Goal: Task Accomplishment & Management: Manage account settings

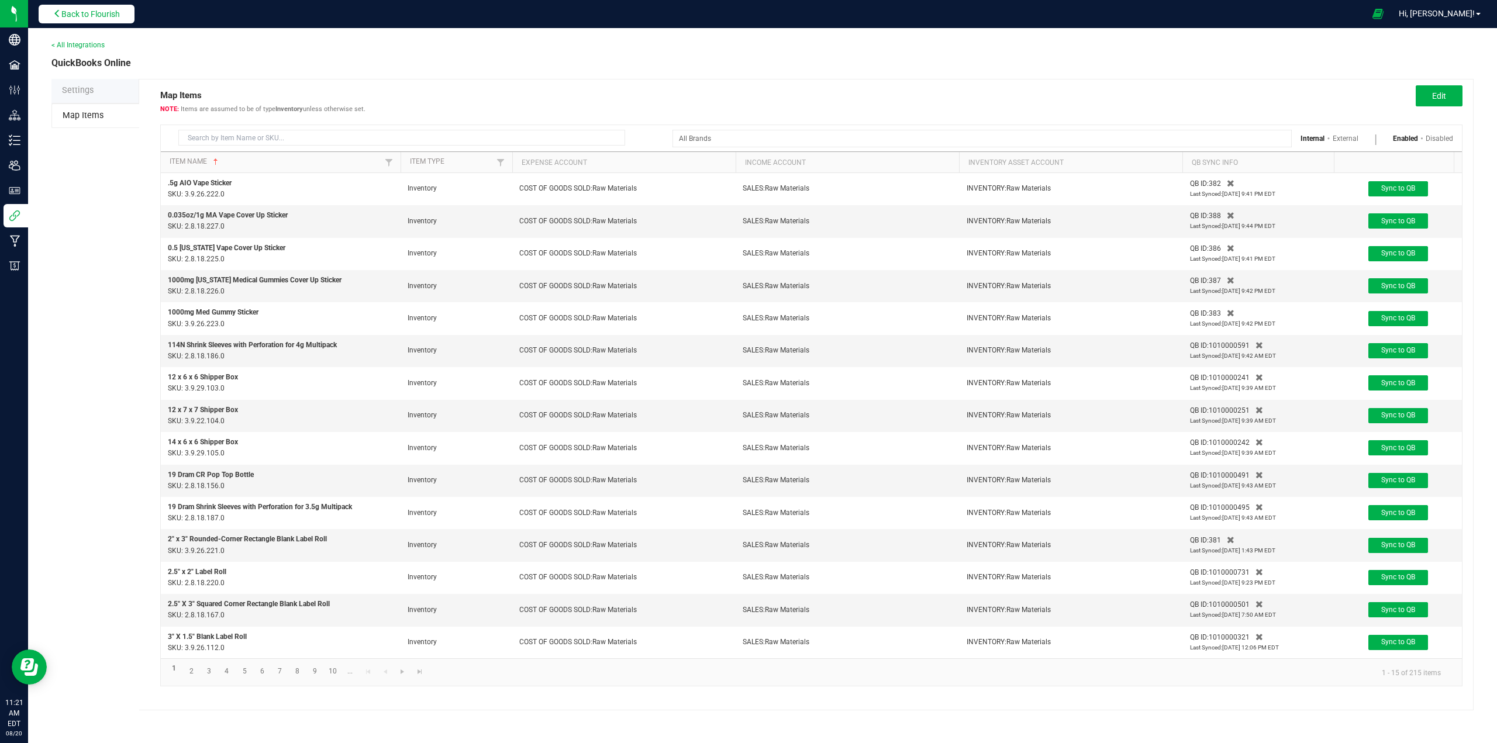
click at [73, 14] on span "Back to Flourish" at bounding box center [90, 13] width 58 height 9
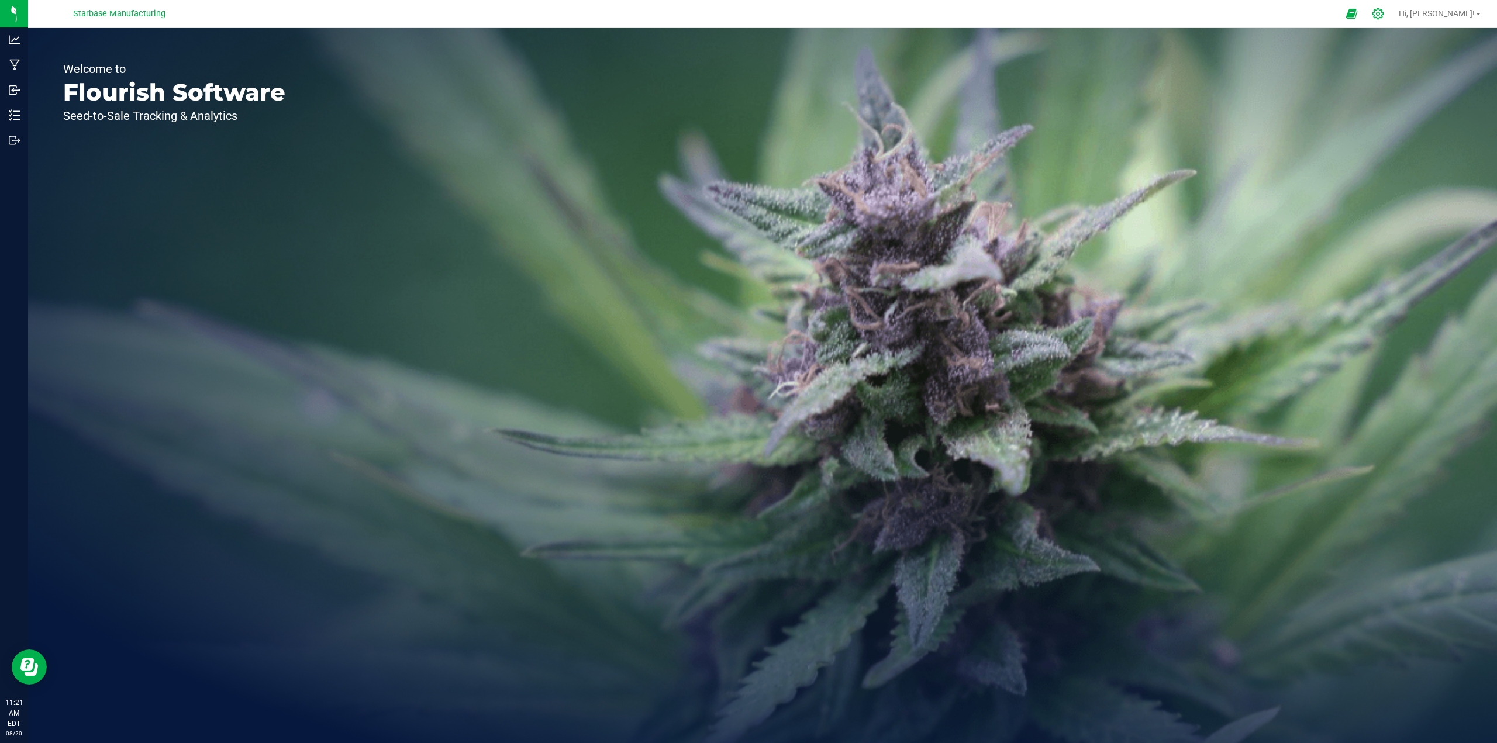
click at [1384, 12] on icon at bounding box center [1378, 14] width 12 height 12
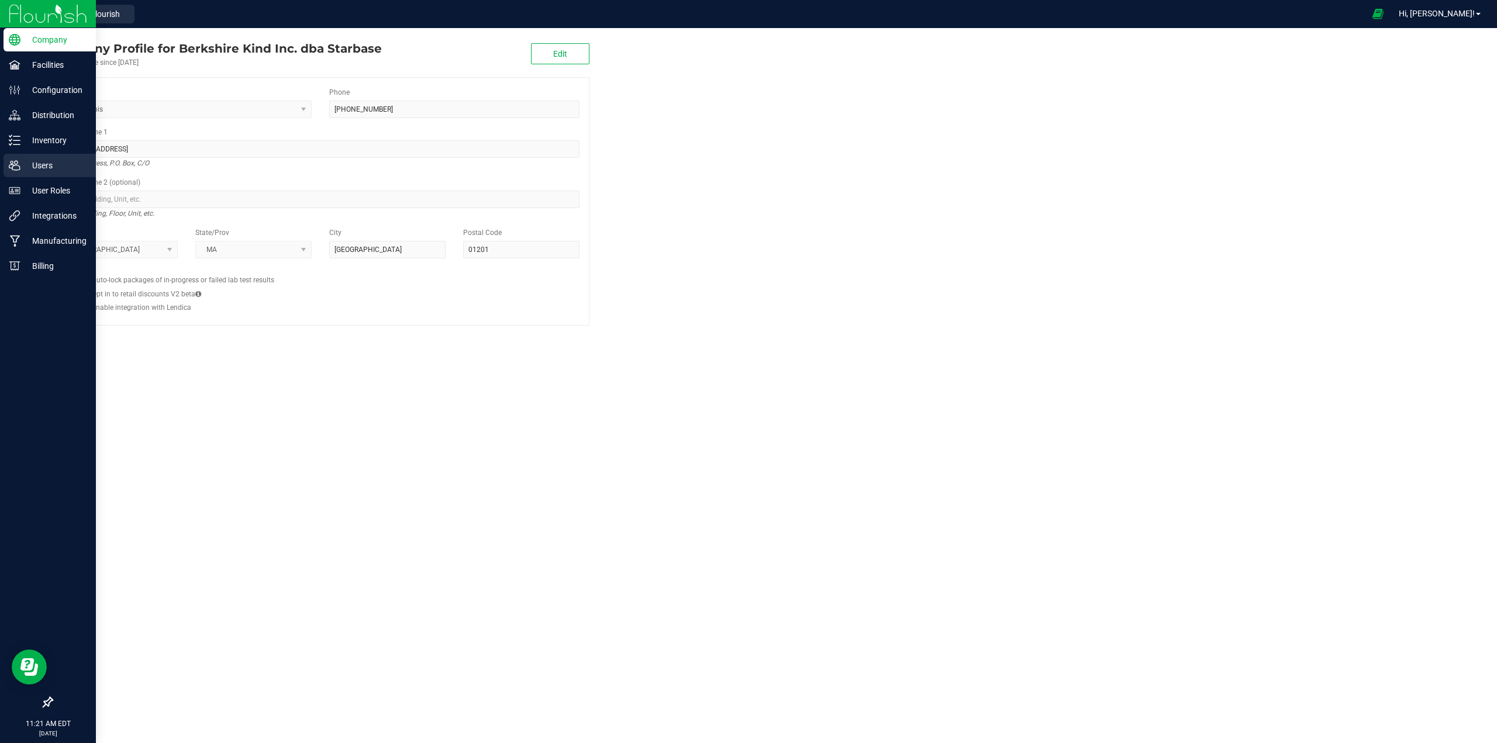
click at [40, 161] on p "Users" at bounding box center [55, 165] width 70 height 14
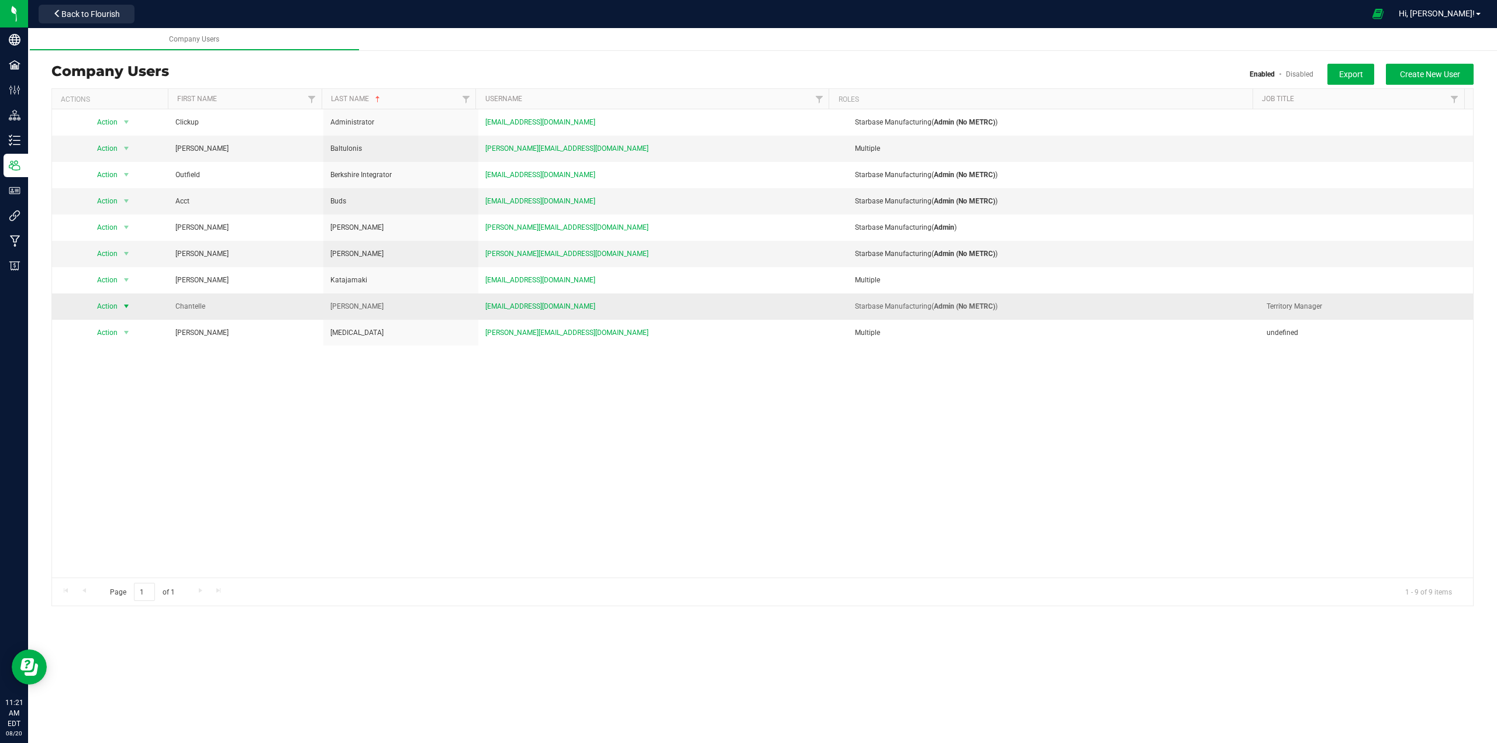
click at [125, 308] on span "select" at bounding box center [126, 306] width 9 height 9
click at [107, 358] on li "Edit user" at bounding box center [119, 361] width 64 height 18
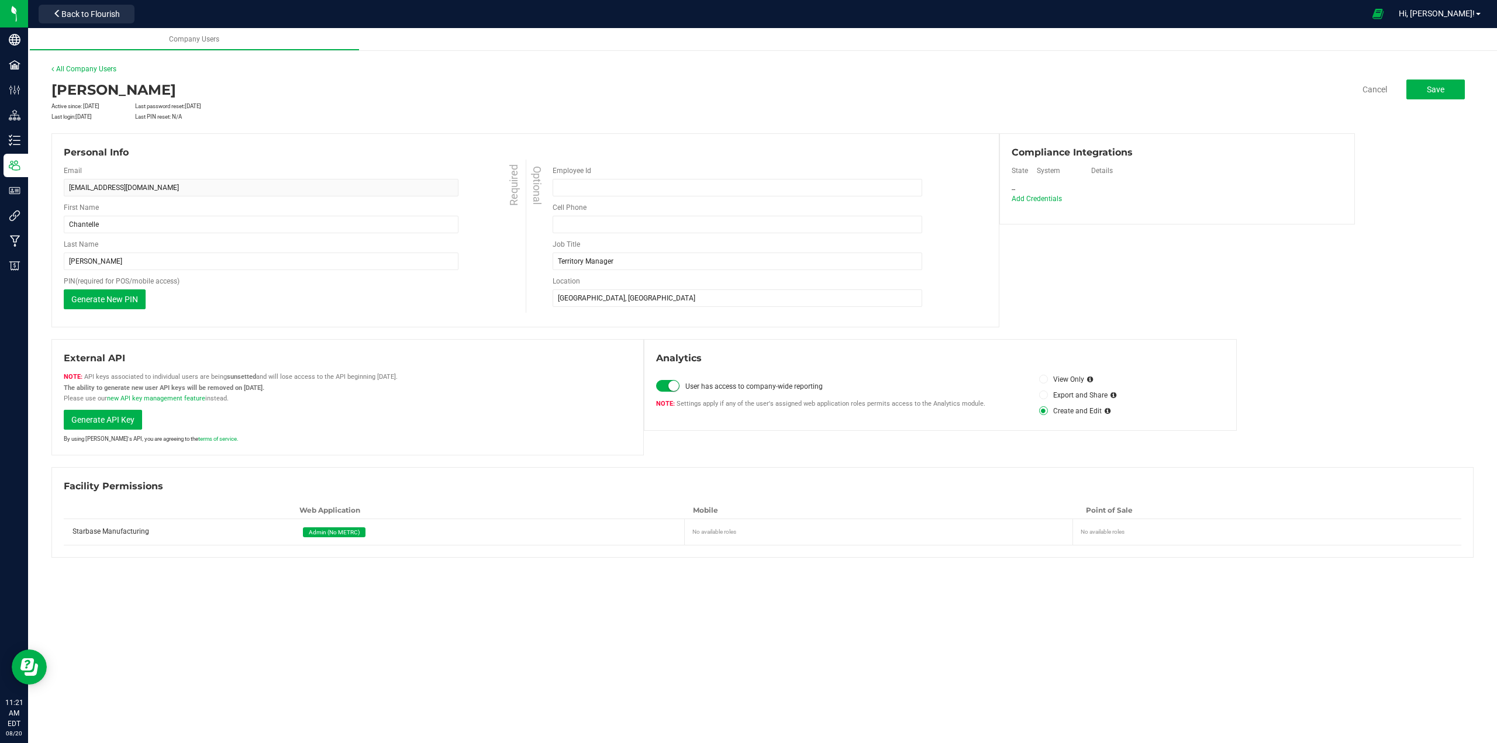
click at [322, 531] on span "Admin (No METRC)" at bounding box center [334, 532] width 51 height 6
click at [325, 535] on span "Admin (No METRC)" at bounding box center [334, 532] width 51 height 6
click at [1432, 91] on span "Save" at bounding box center [1436, 89] width 18 height 9
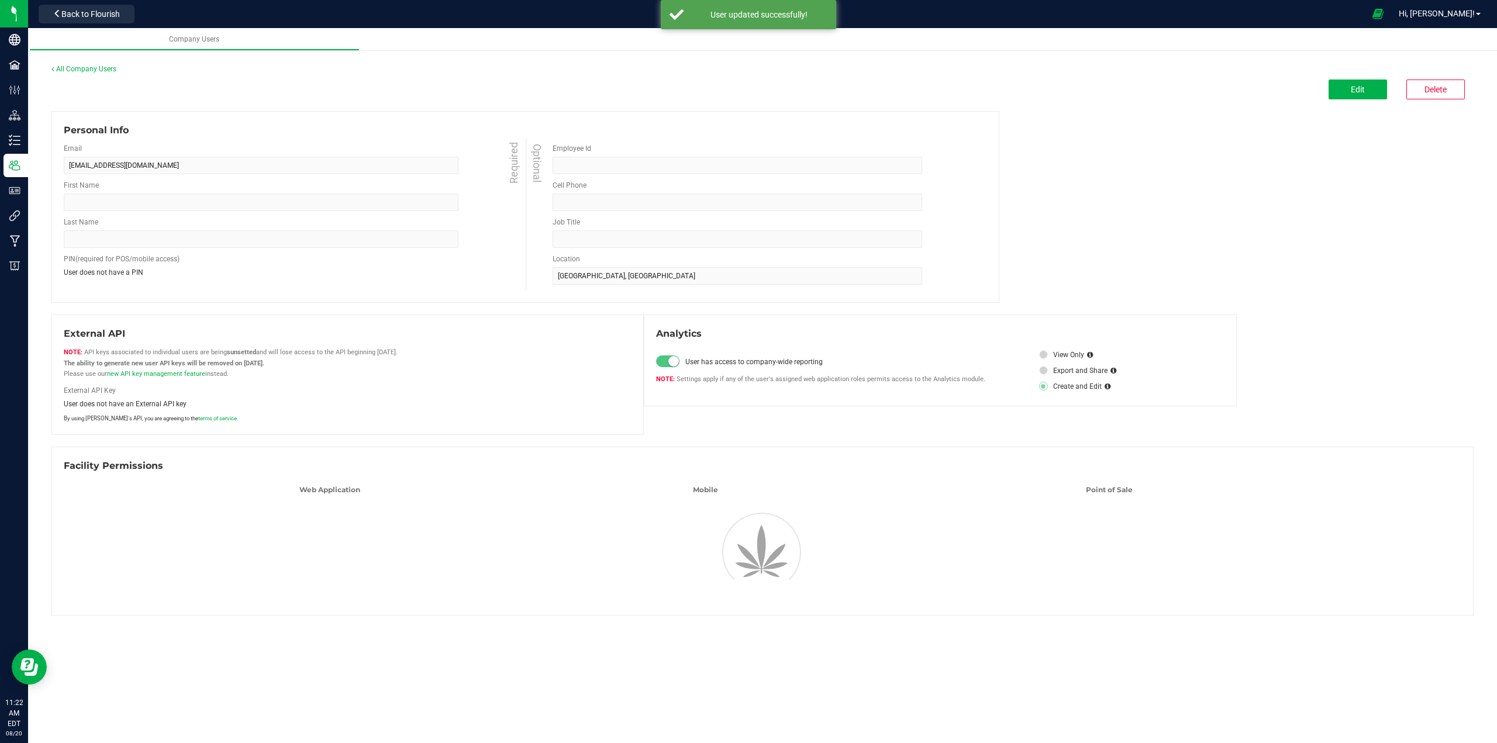
type input "Chantelle"
type input "[PERSON_NAME]"
type input "Territory Manager"
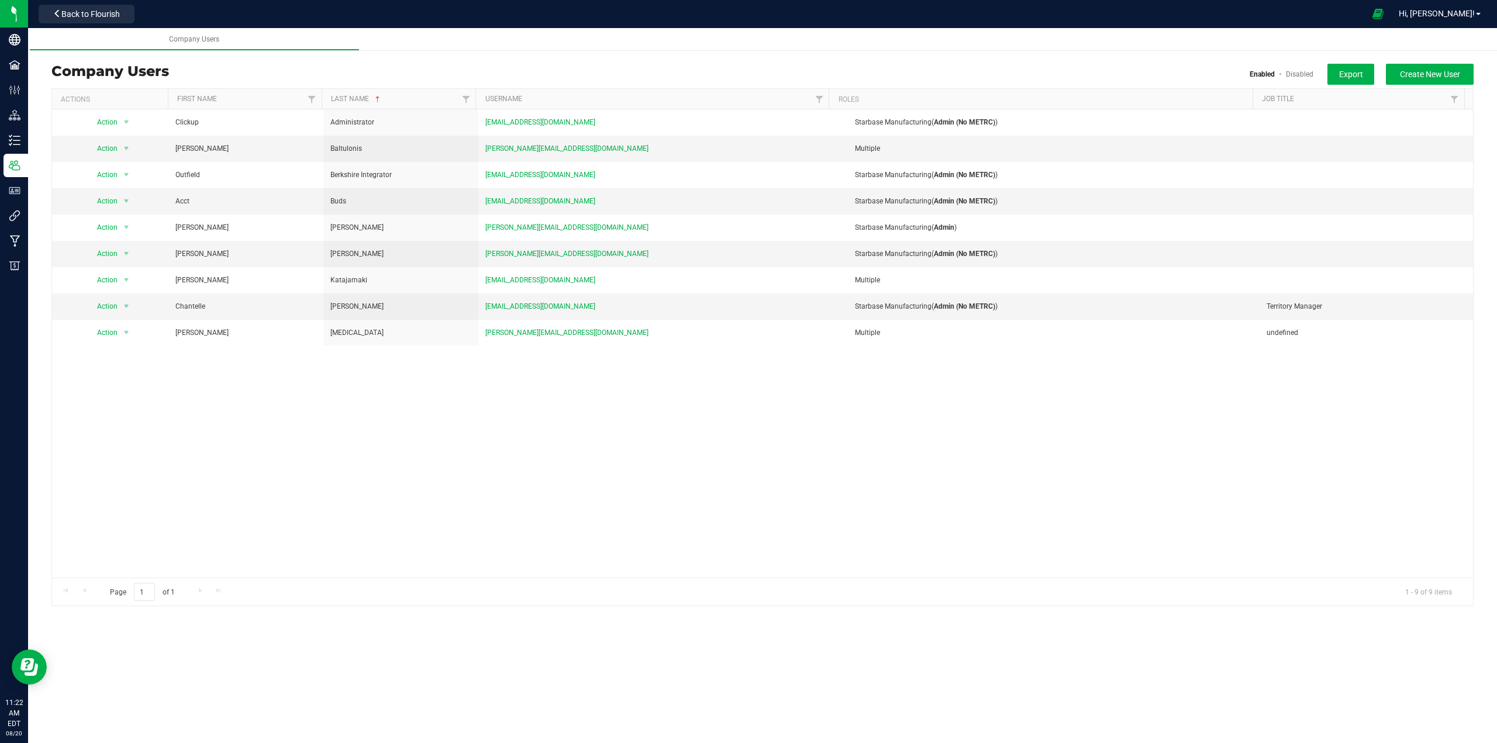
click at [208, 429] on div "Action Action Delete user Disable user Edit user View user detail Clickup Admin…" at bounding box center [762, 343] width 1421 height 468
click at [626, 408] on div "Action Action Delete user Disable user Edit user View user detail Clickup Admin…" at bounding box center [762, 343] width 1421 height 468
click at [478, 501] on div "Action Action Delete user Disable user Edit user View user detail Clickup Admin…" at bounding box center [762, 343] width 1421 height 468
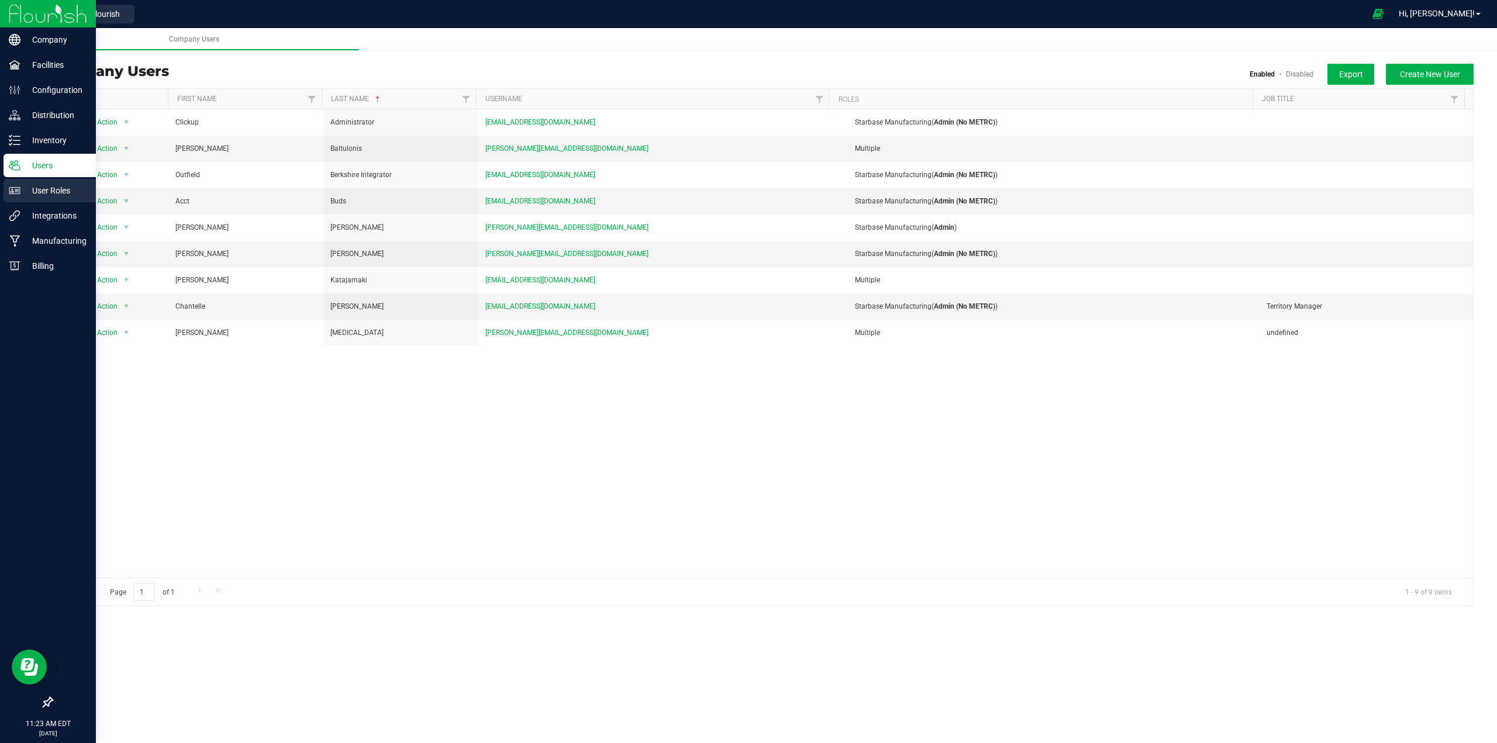
click at [44, 191] on p "User Roles" at bounding box center [55, 191] width 70 height 14
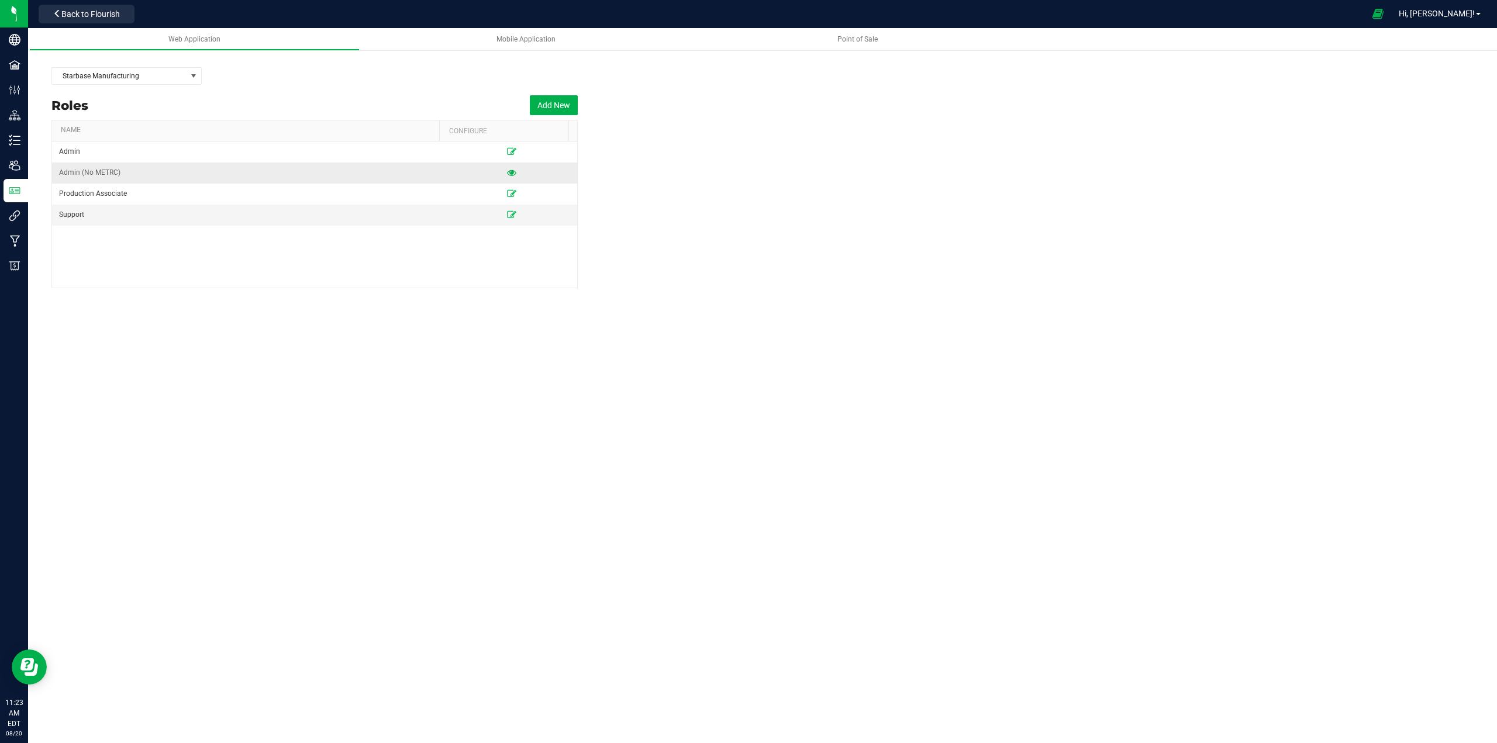
click at [507, 173] on icon at bounding box center [511, 172] width 9 height 7
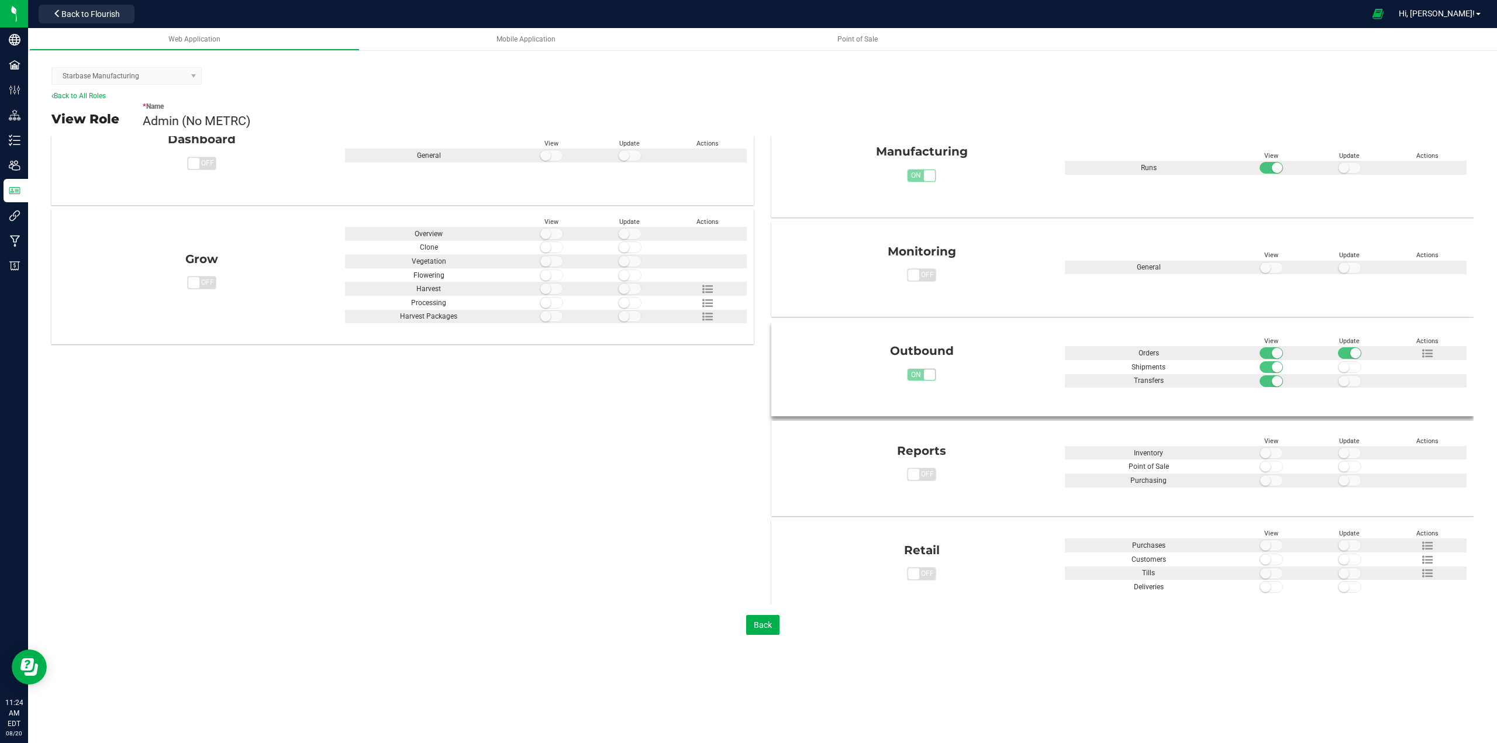
scroll to position [298, 0]
click at [1422, 353] on icon at bounding box center [1427, 356] width 11 height 11
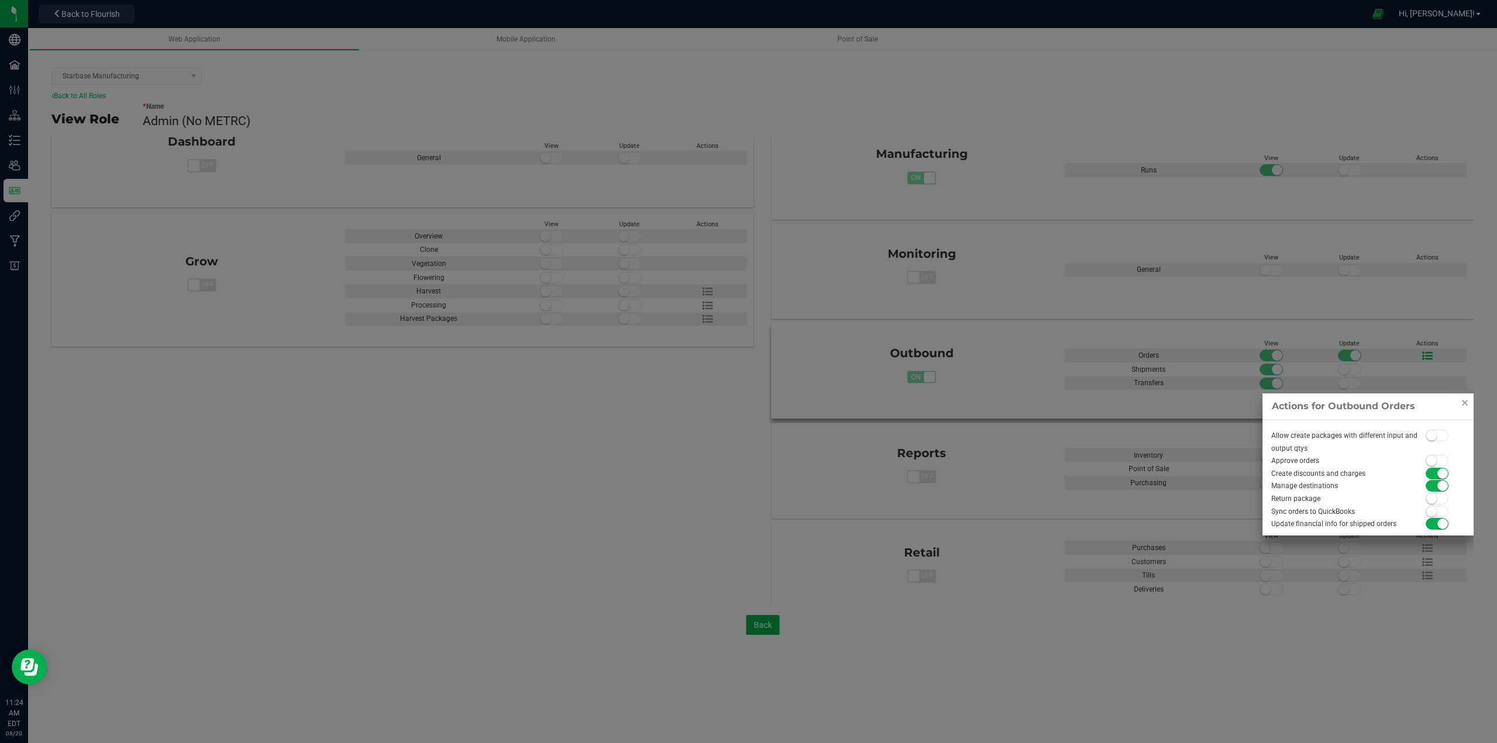
scroll to position [415, 0]
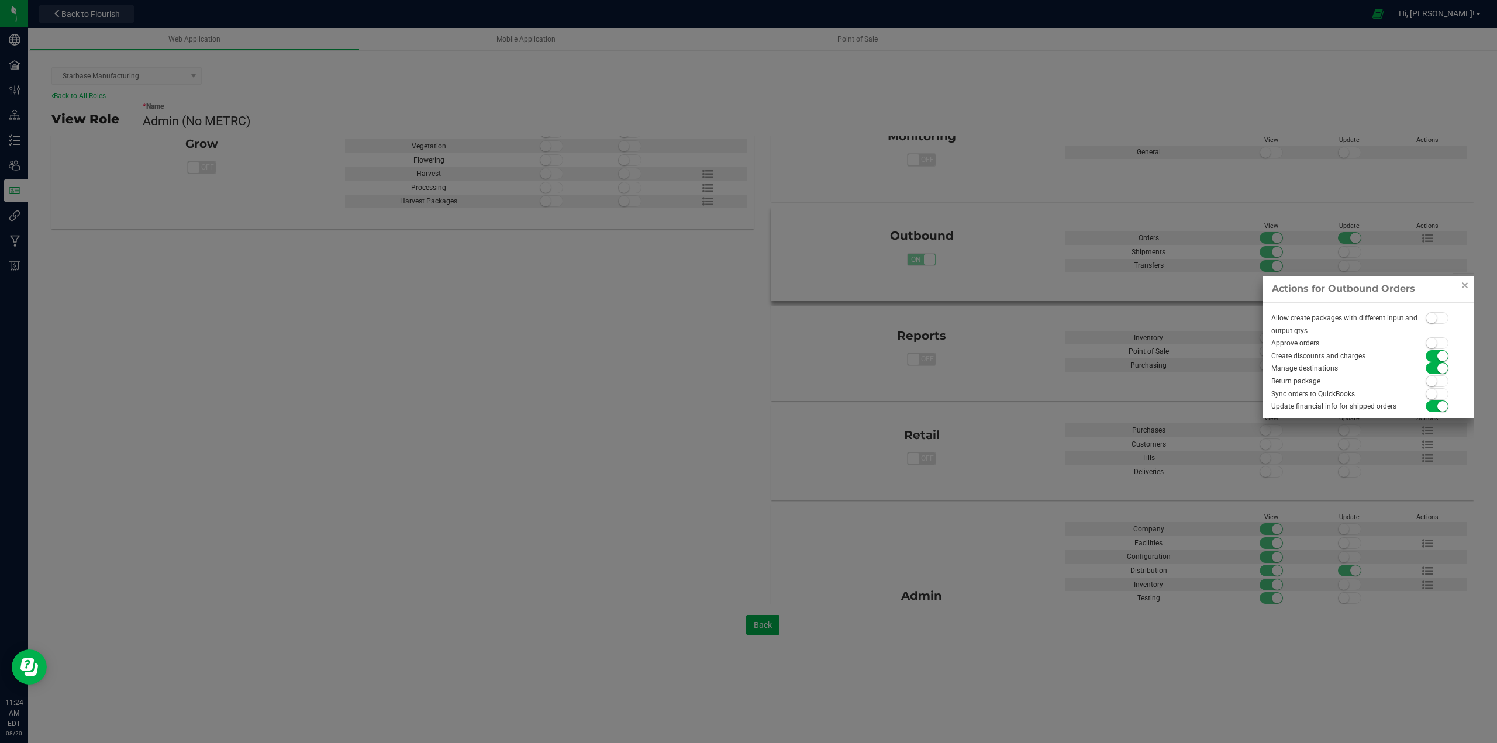
click at [1434, 347] on small at bounding box center [1431, 343] width 11 height 11
click at [1466, 289] on link "Close" at bounding box center [1465, 285] width 14 height 14
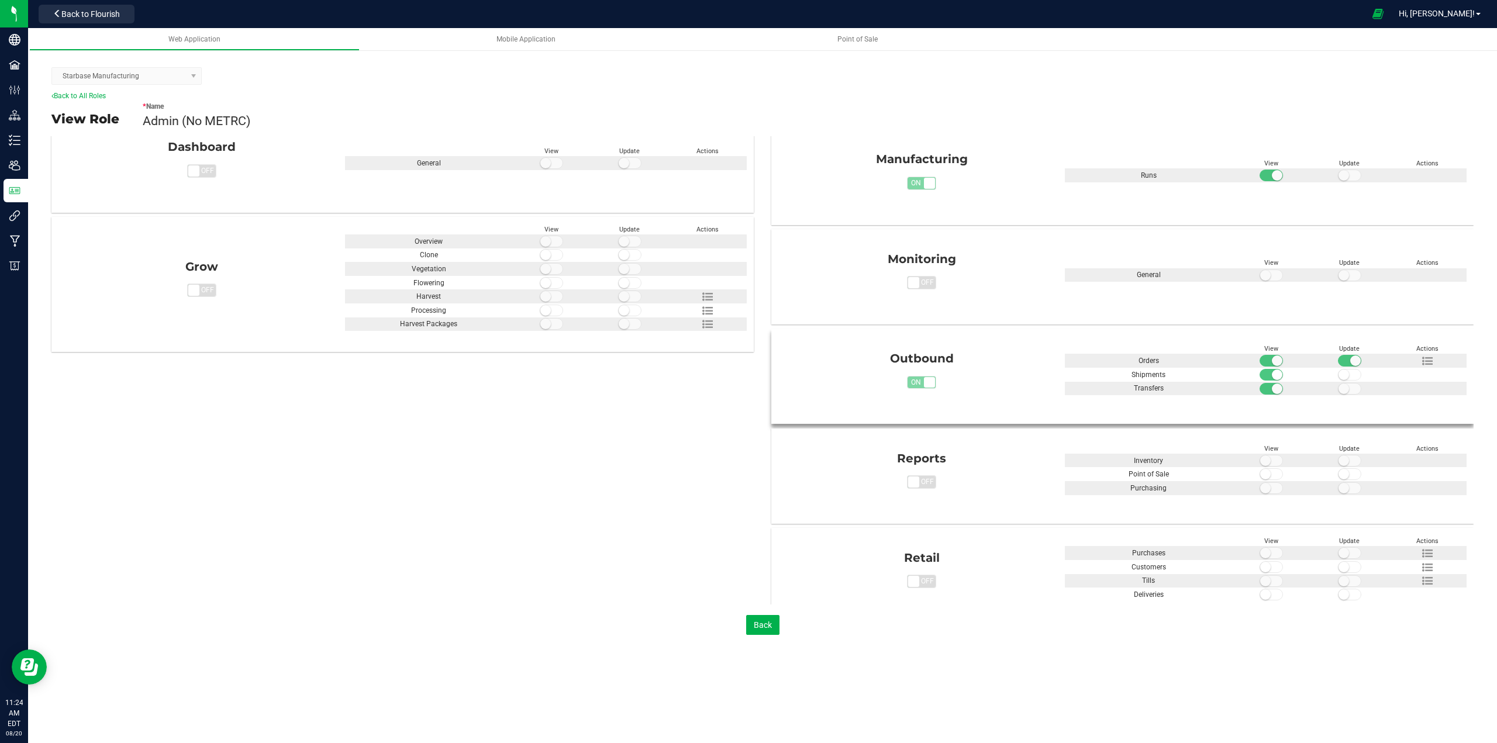
scroll to position [409, 0]
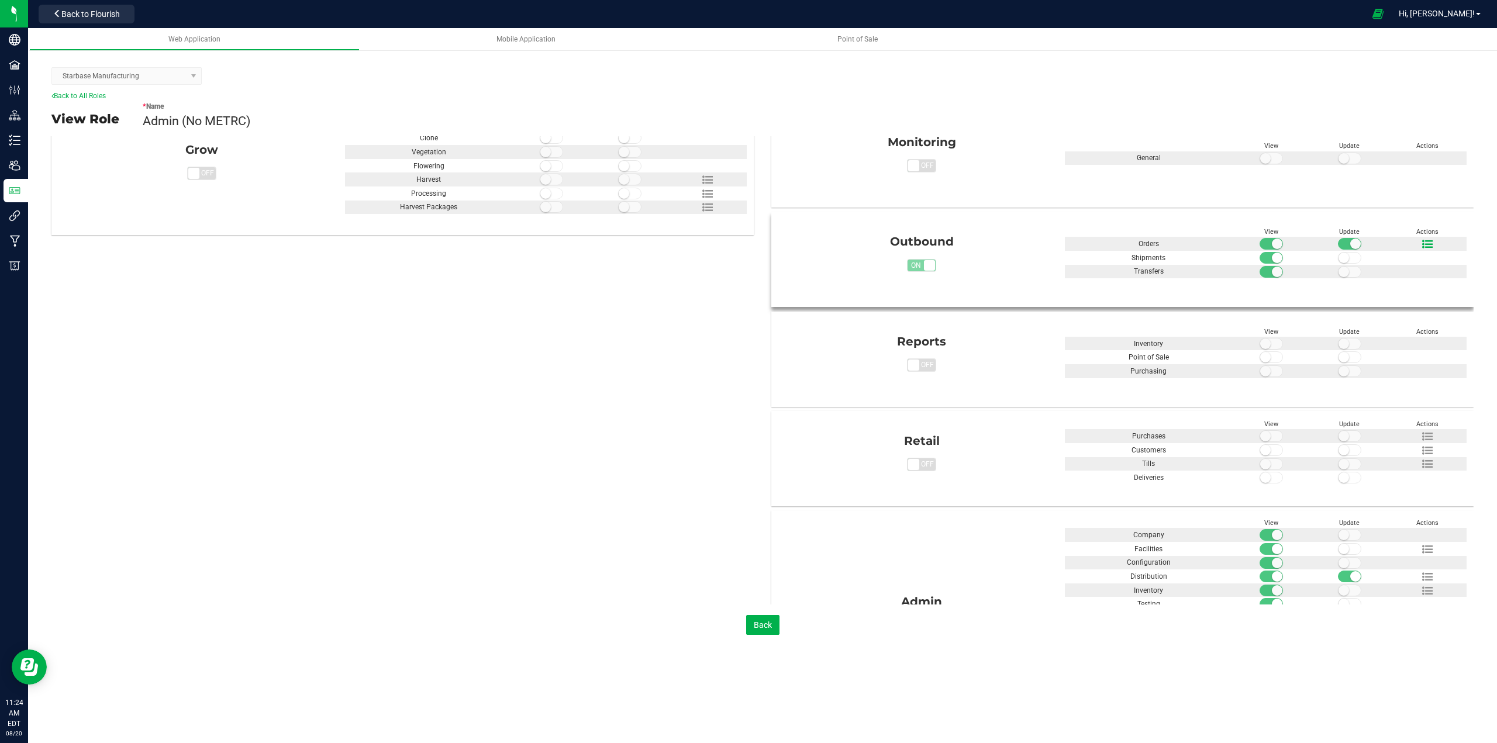
click at [1422, 244] on icon at bounding box center [1427, 244] width 11 height 11
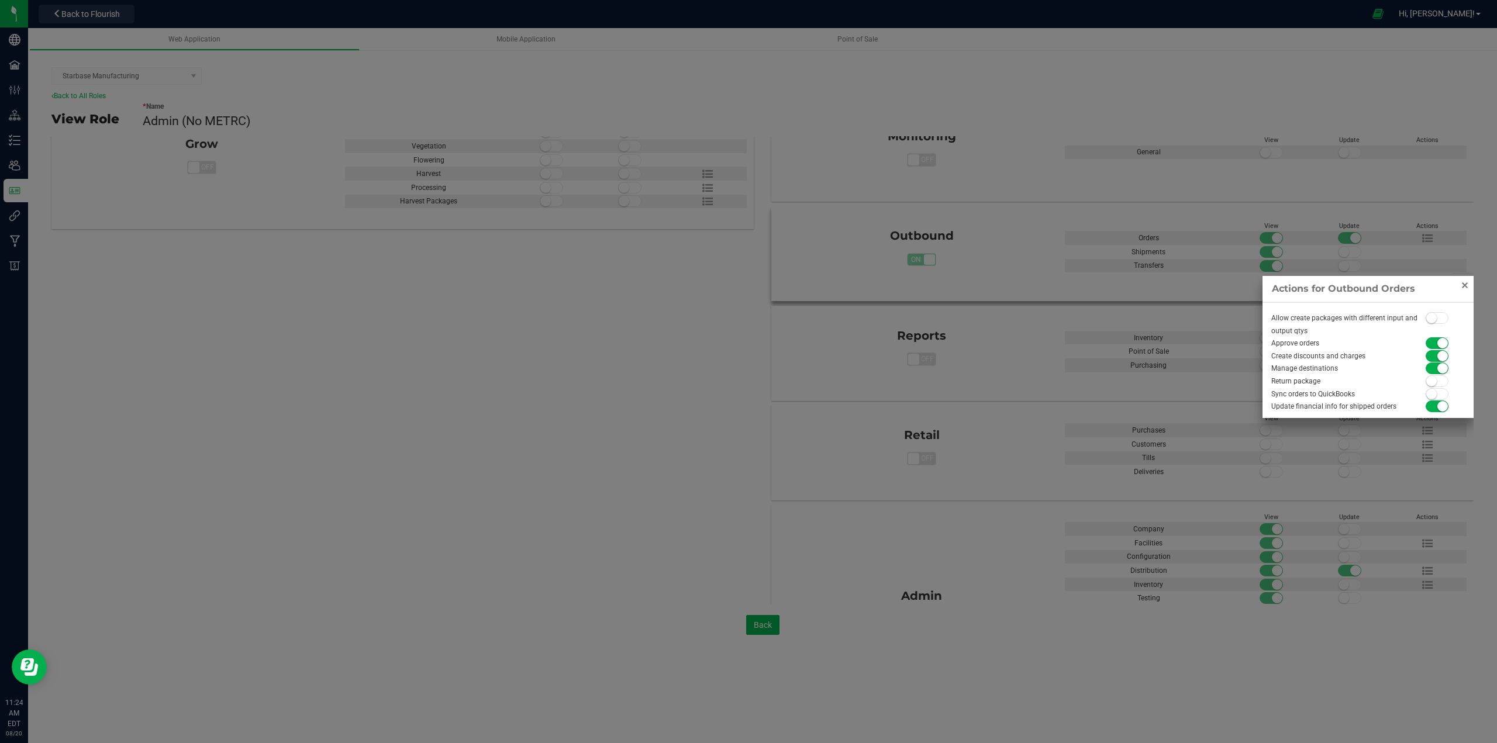
click at [1464, 284] on link "Close" at bounding box center [1465, 285] width 14 height 14
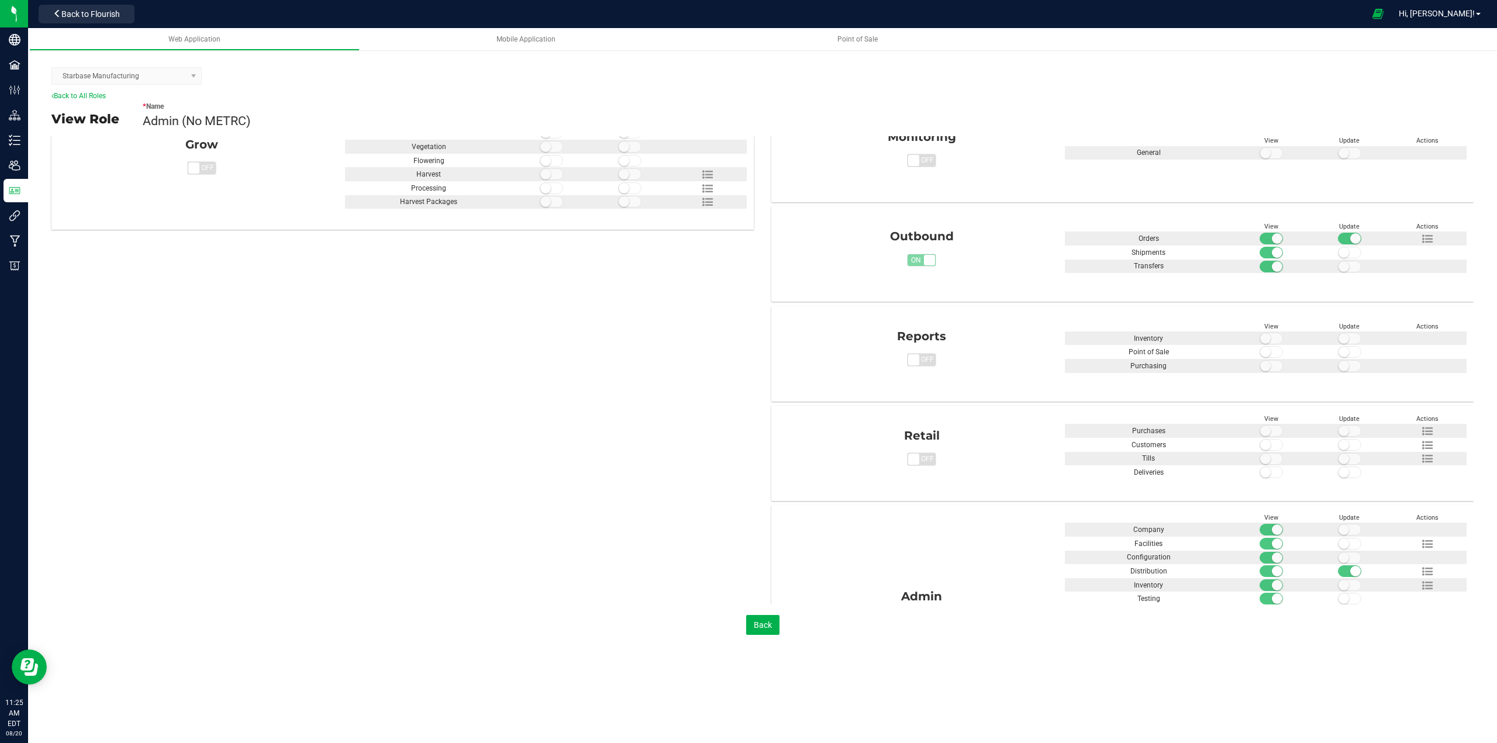
click at [112, 532] on div "Analytics on off View Update Actions Reporting Call Center on off" at bounding box center [762, 257] width 1422 height 932
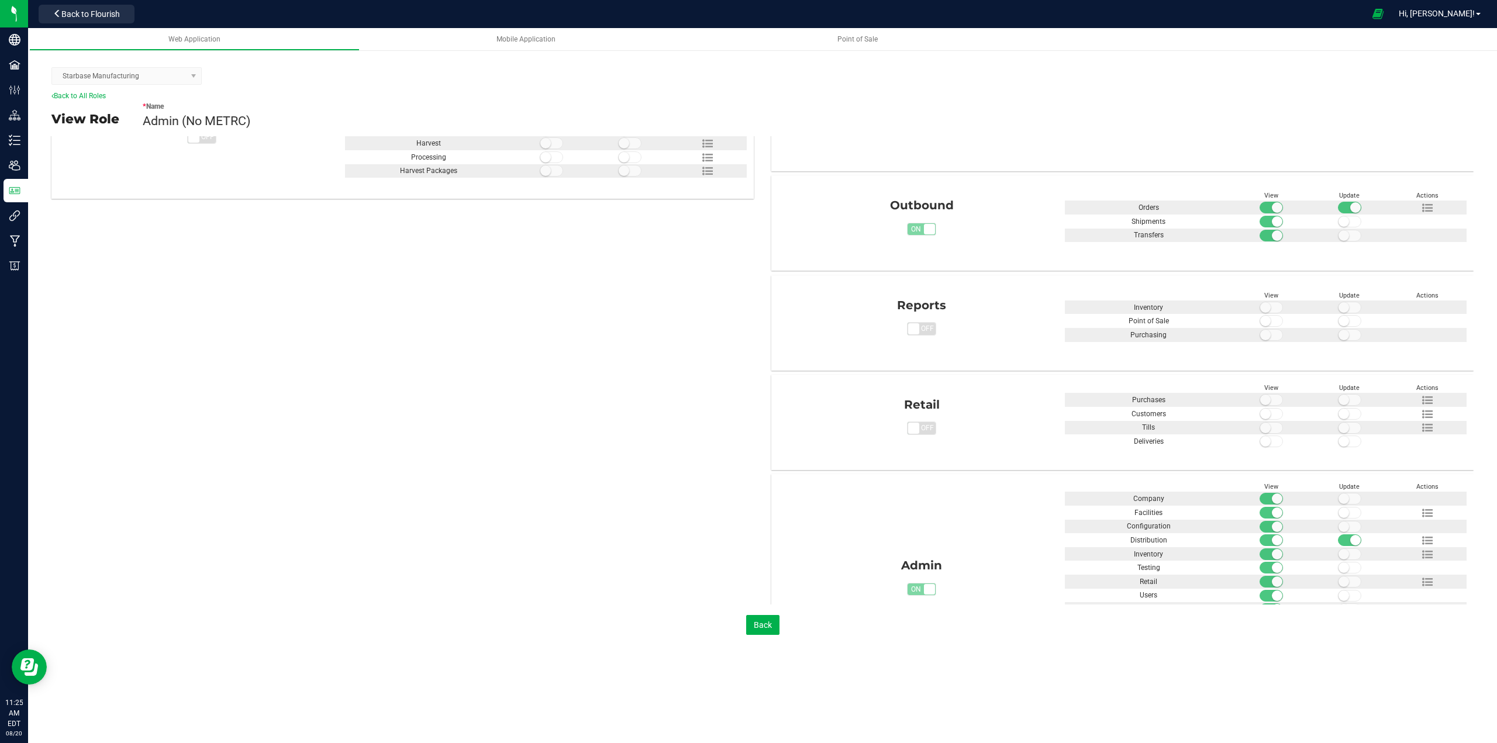
scroll to position [532, 0]
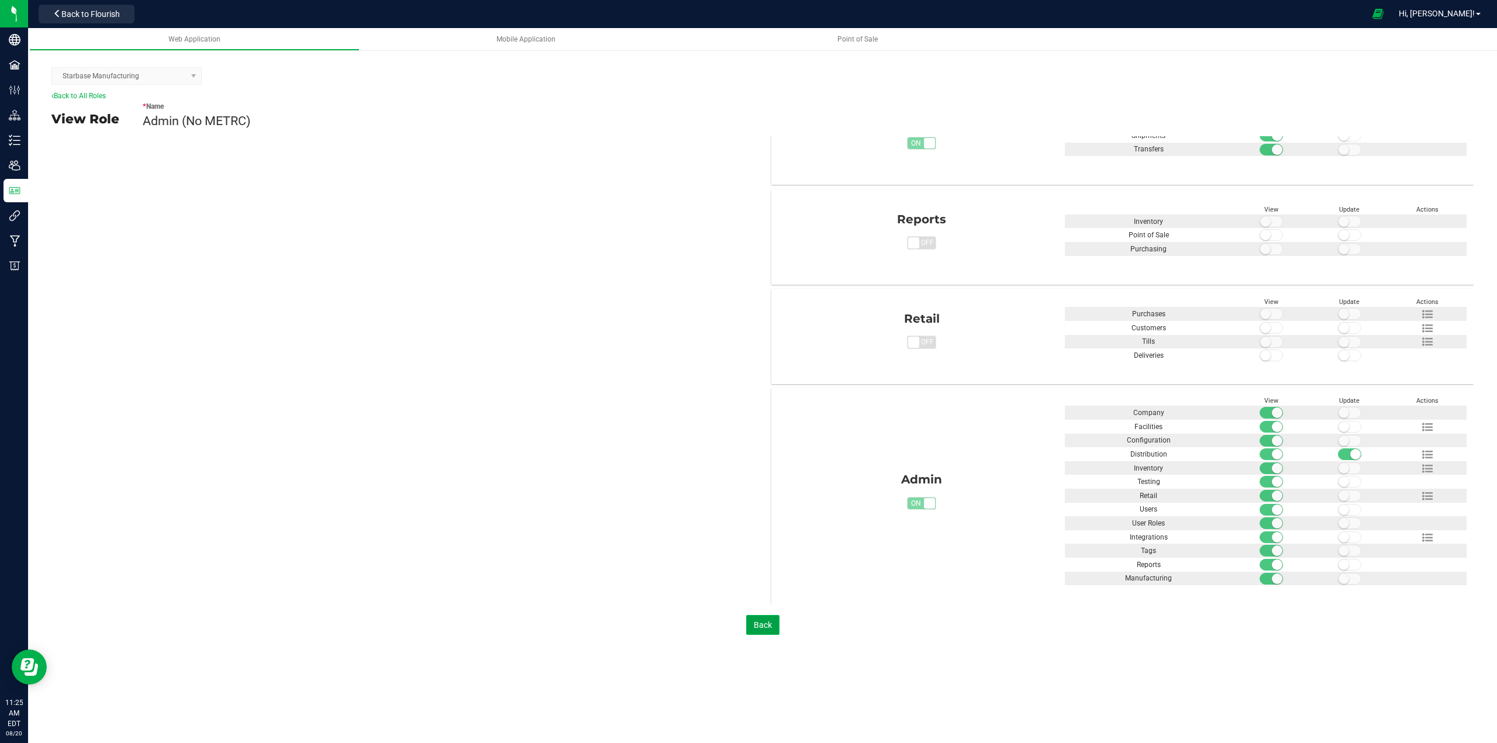
click at [756, 623] on button "Back" at bounding box center [762, 625] width 33 height 20
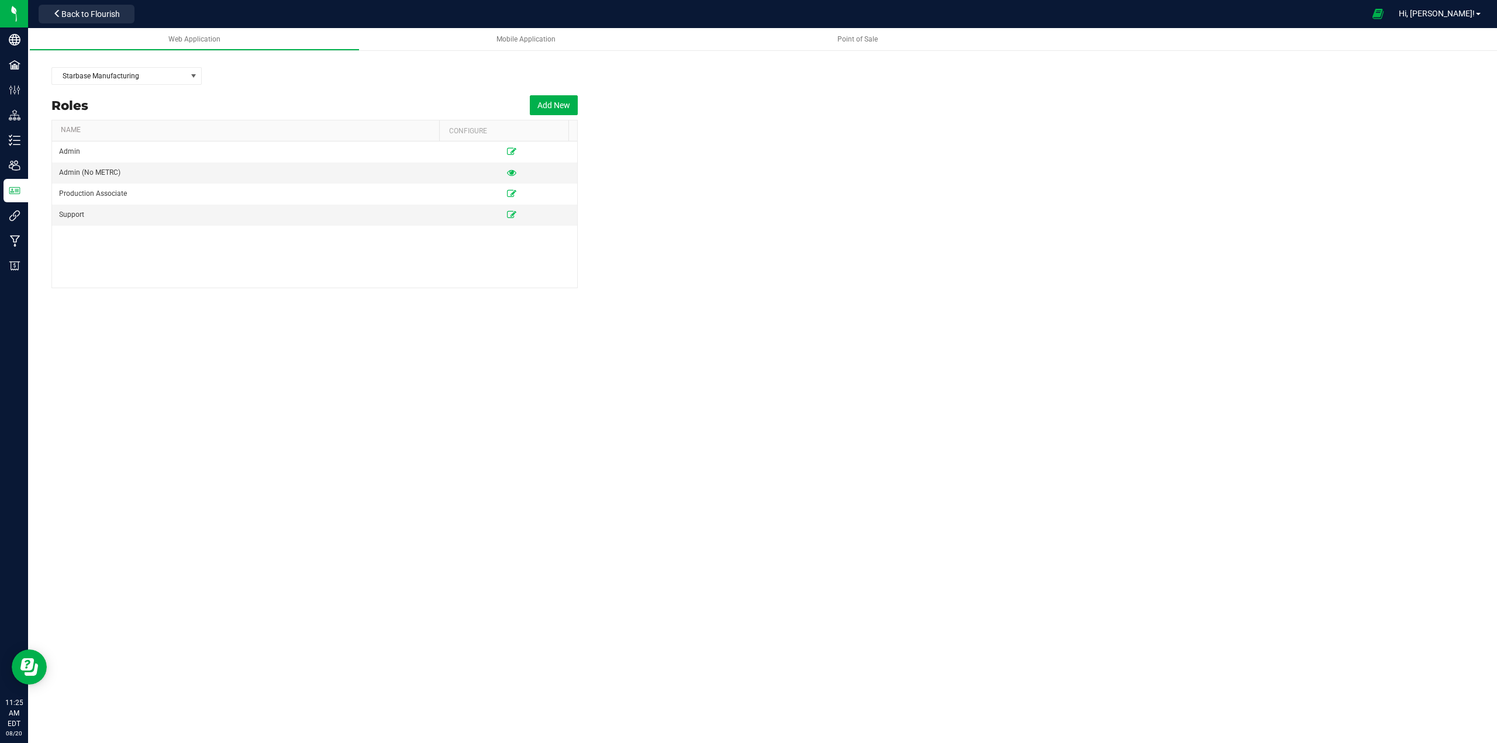
click at [309, 399] on div "Web Application Mobile Application Point of Sale Starbase Manufacturing Roles A…" at bounding box center [762, 385] width 1469 height 715
click at [277, 415] on div "Web Application Mobile Application Point of Sale Starbase Manufacturing Roles A…" at bounding box center [762, 385] width 1469 height 715
click at [507, 171] on icon at bounding box center [511, 172] width 9 height 7
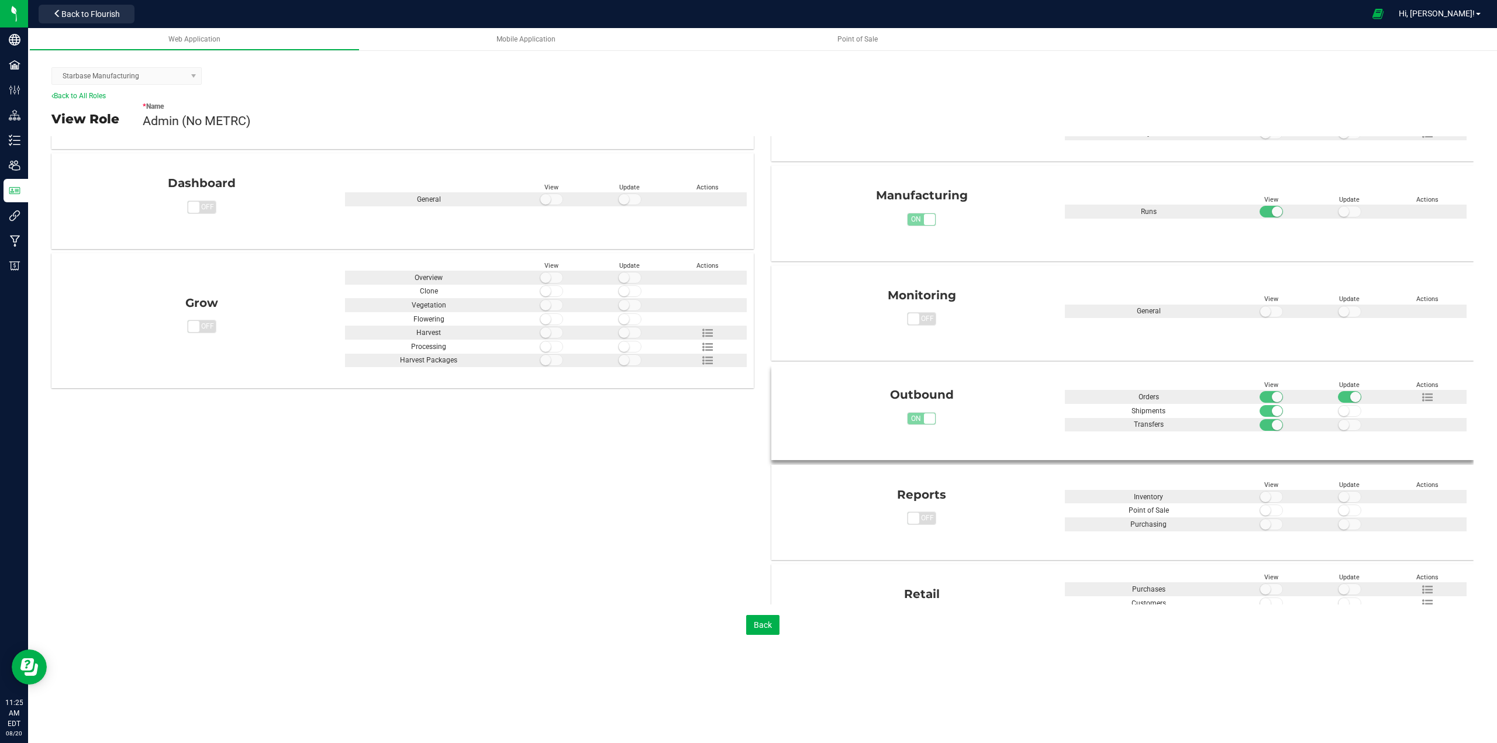
scroll to position [351, 0]
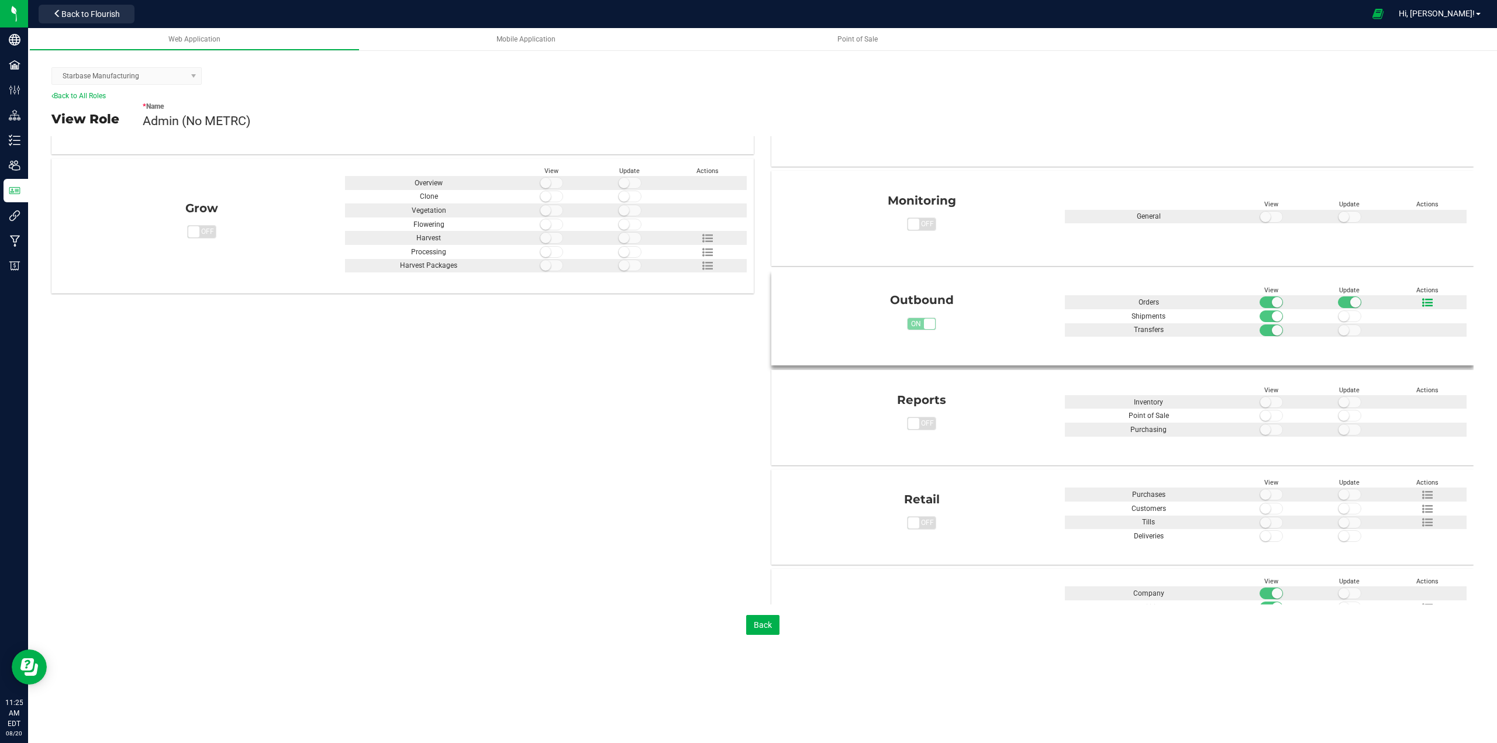
click at [1422, 301] on icon at bounding box center [1427, 303] width 11 height 11
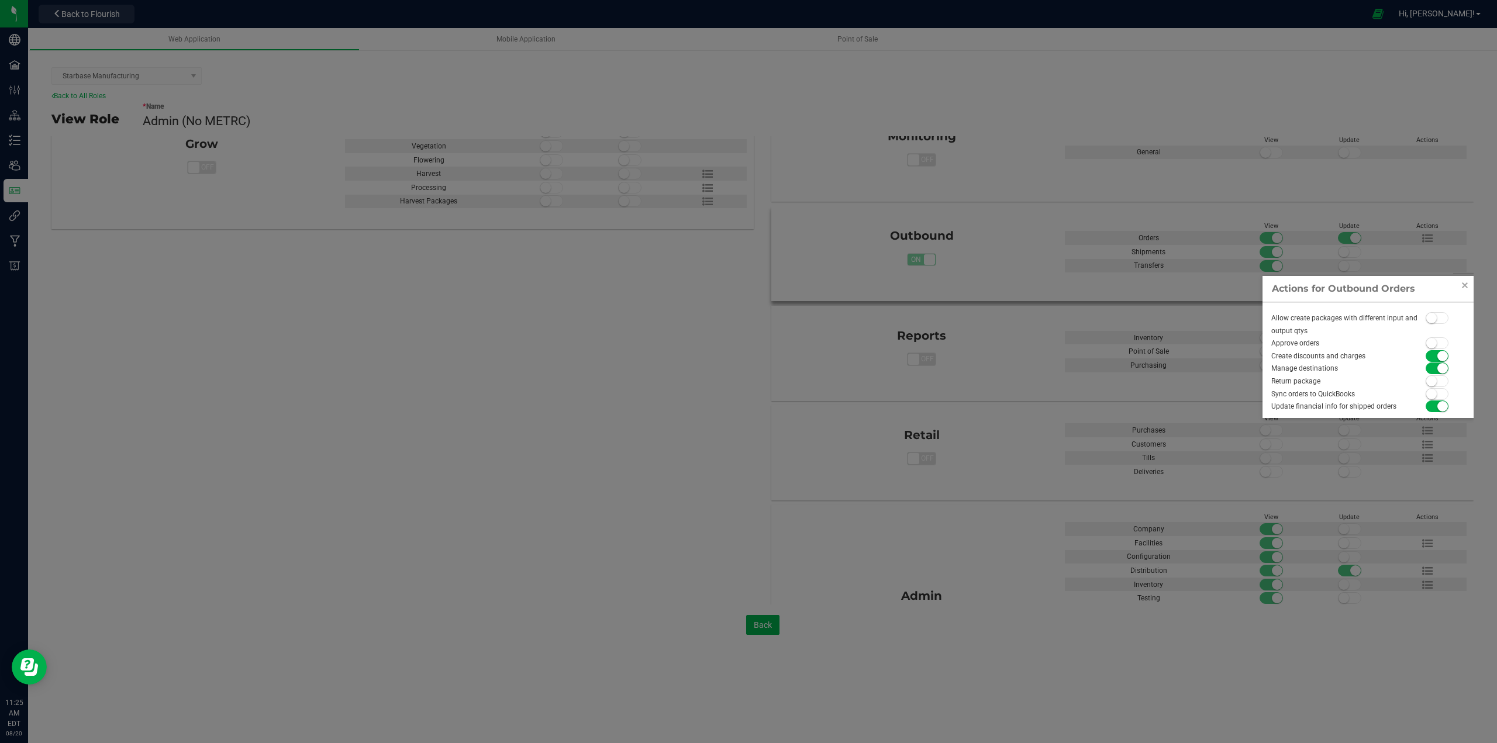
click at [1432, 340] on small at bounding box center [1431, 343] width 11 height 11
click at [1464, 284] on link "Close" at bounding box center [1465, 285] width 14 height 14
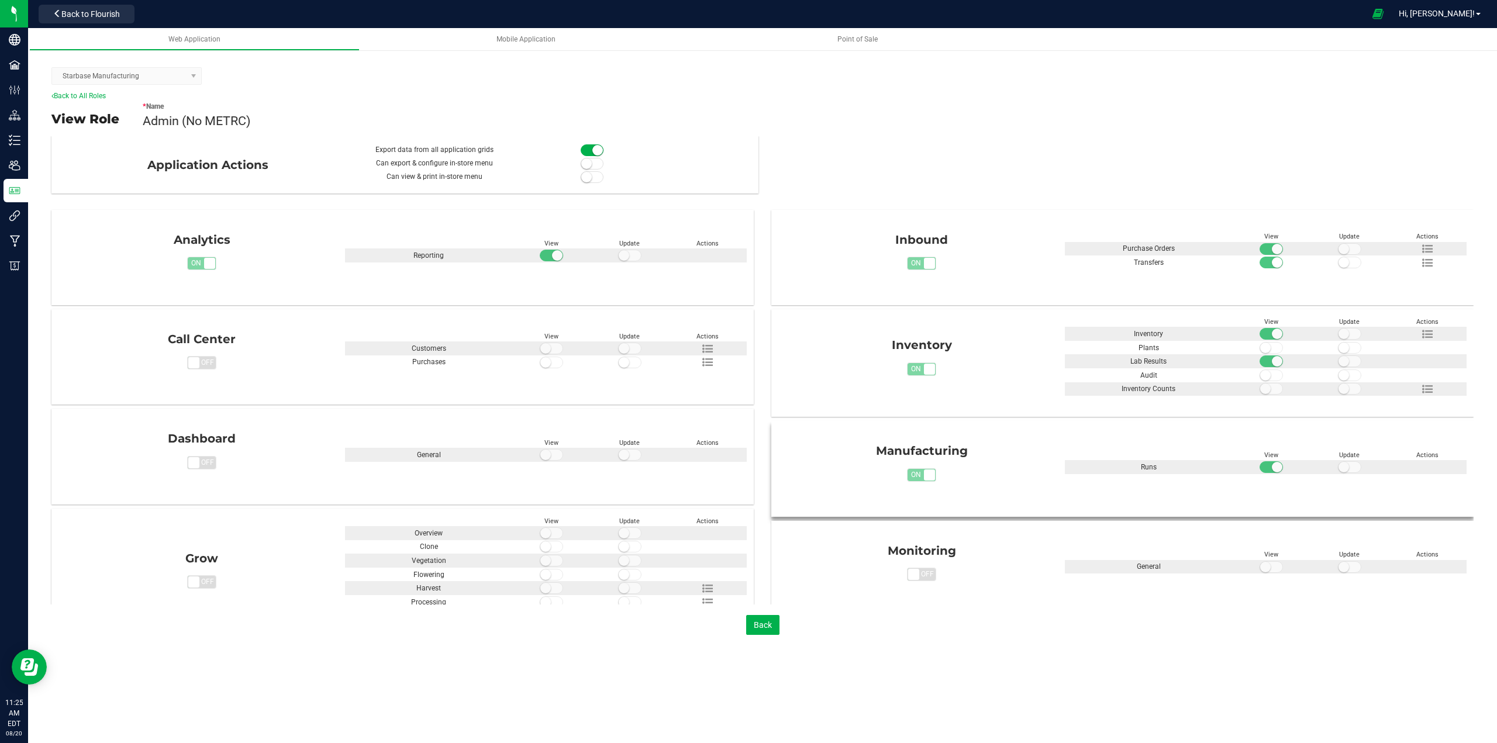
scroll to position [0, 0]
click at [1186, 105] on div "* Name Admin (No METRC)" at bounding box center [808, 115] width 1331 height 29
click at [184, 119] on span "Admin (No METRC)" at bounding box center [197, 120] width 108 height 15
click at [139, 122] on div "View Role * Name Admin (No METRC)" at bounding box center [762, 118] width 1422 height 35
click at [146, 121] on span "Admin (No METRC)" at bounding box center [197, 120] width 108 height 15
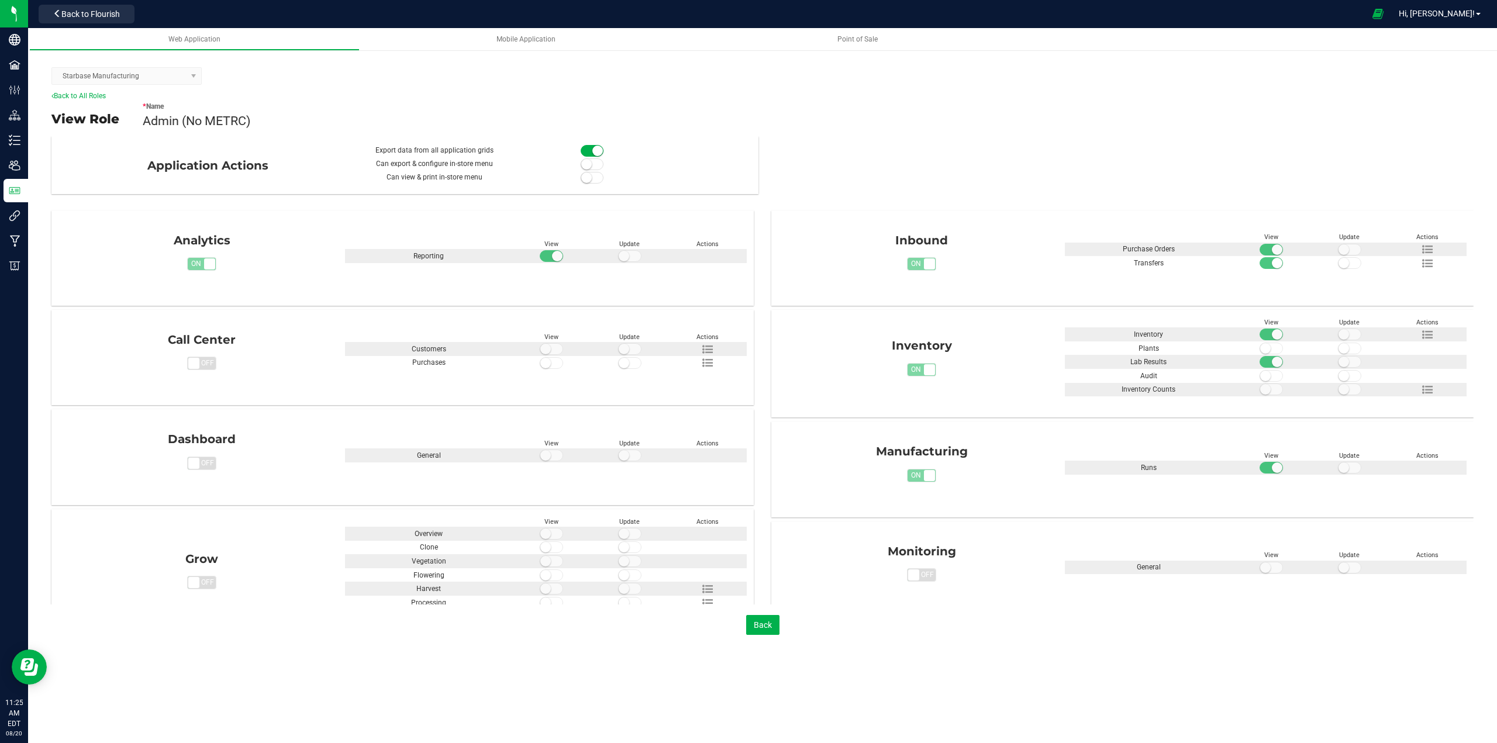
click at [228, 85] on div "Starbase Manufacturing" at bounding box center [762, 75] width 1422 height 29
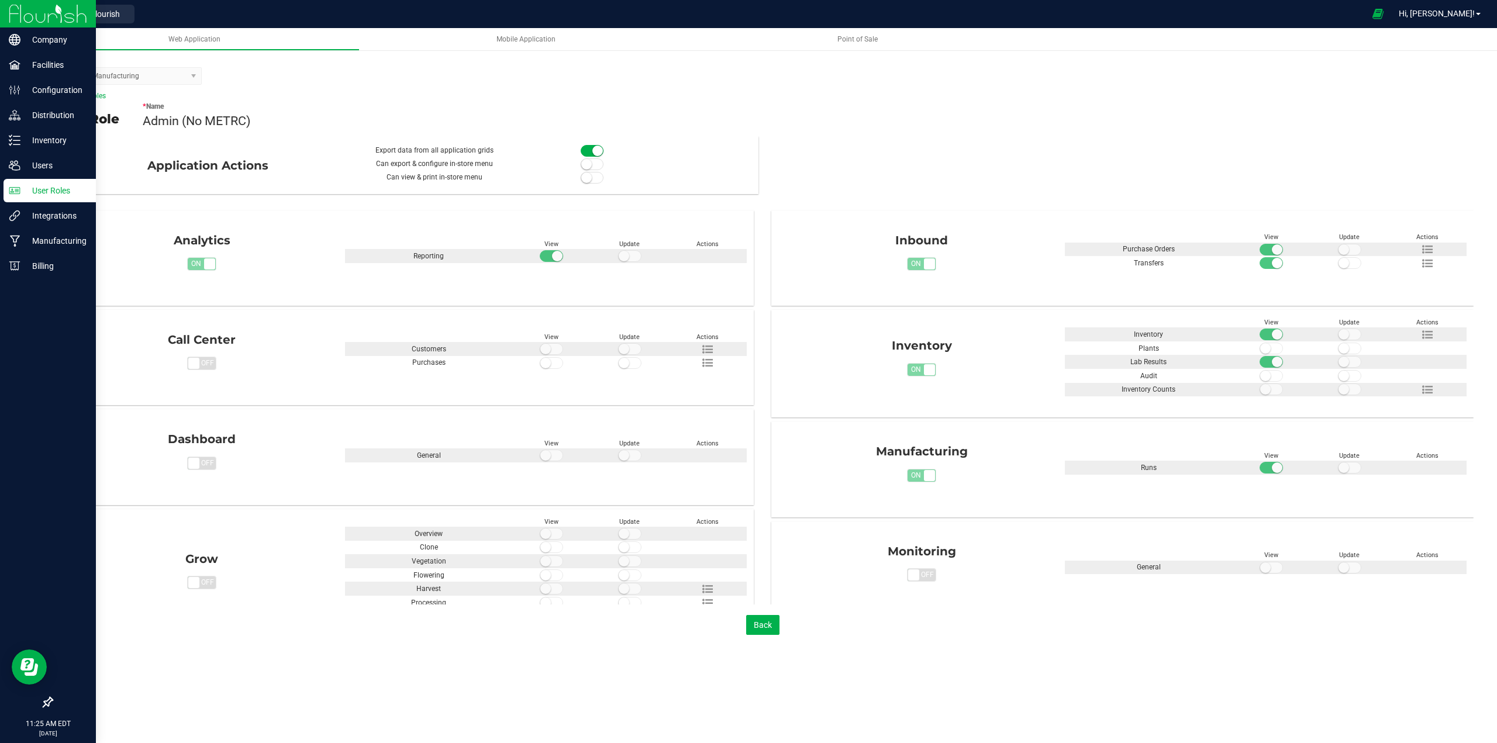
click at [32, 188] on p "User Roles" at bounding box center [55, 191] width 70 height 14
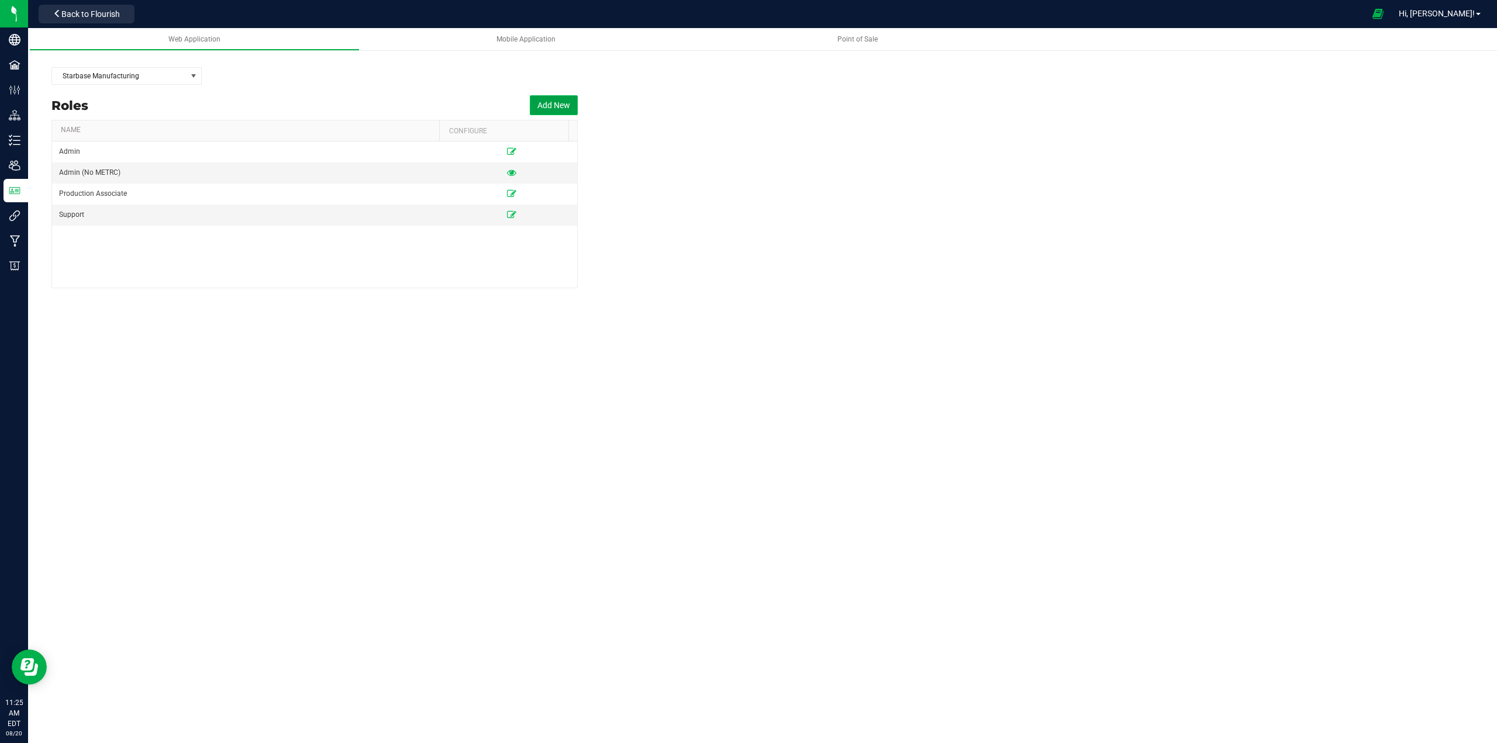
click at [547, 101] on button "Add New" at bounding box center [554, 105] width 48 height 20
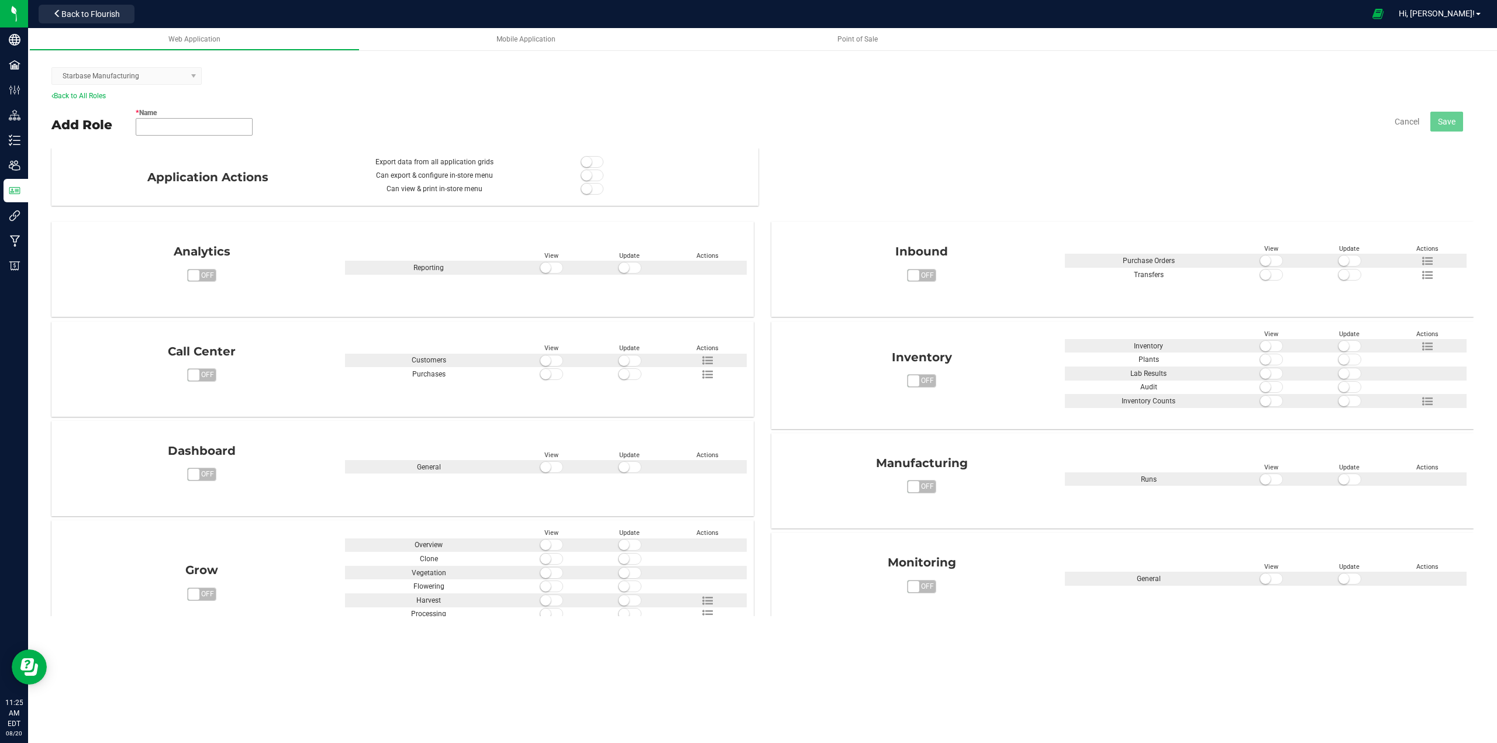
click at [191, 134] on input "* Name" at bounding box center [194, 127] width 117 height 18
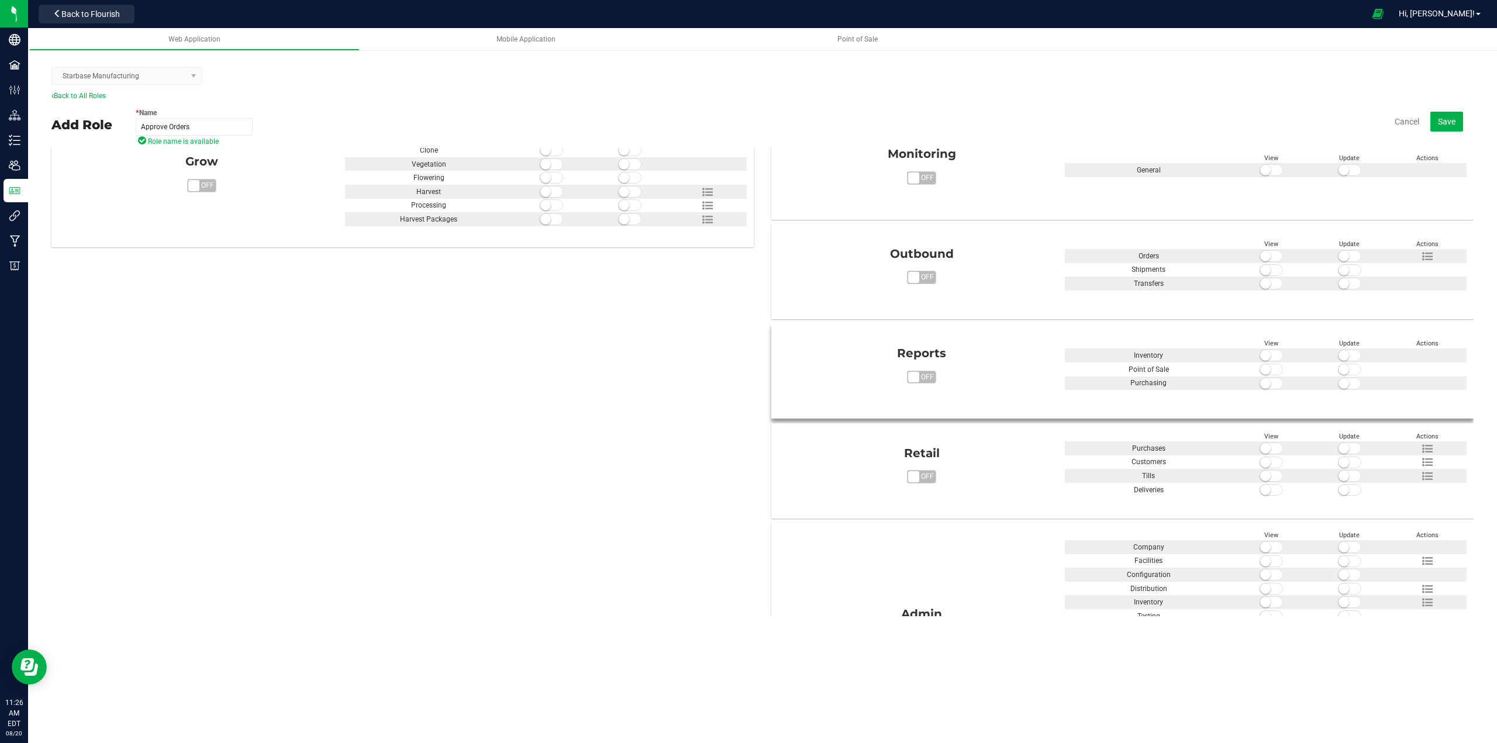
scroll to position [409, 0]
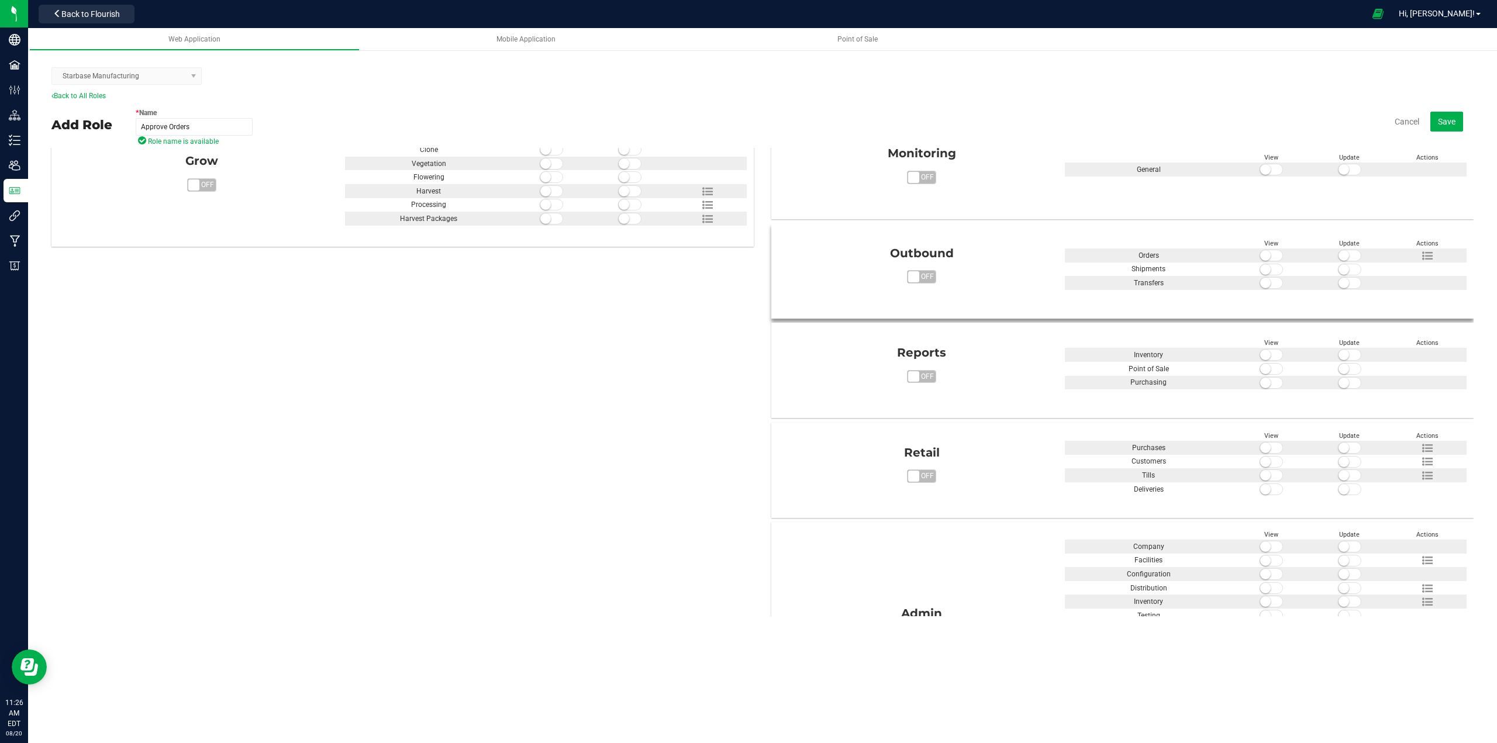
click at [912, 276] on span "on off" at bounding box center [913, 276] width 11 height 11
type input "Approve Orders"
click at [1267, 268] on span at bounding box center [1271, 270] width 23 height 12
click at [1264, 284] on span at bounding box center [1271, 283] width 23 height 12
click at [1422, 255] on icon at bounding box center [1427, 256] width 11 height 11
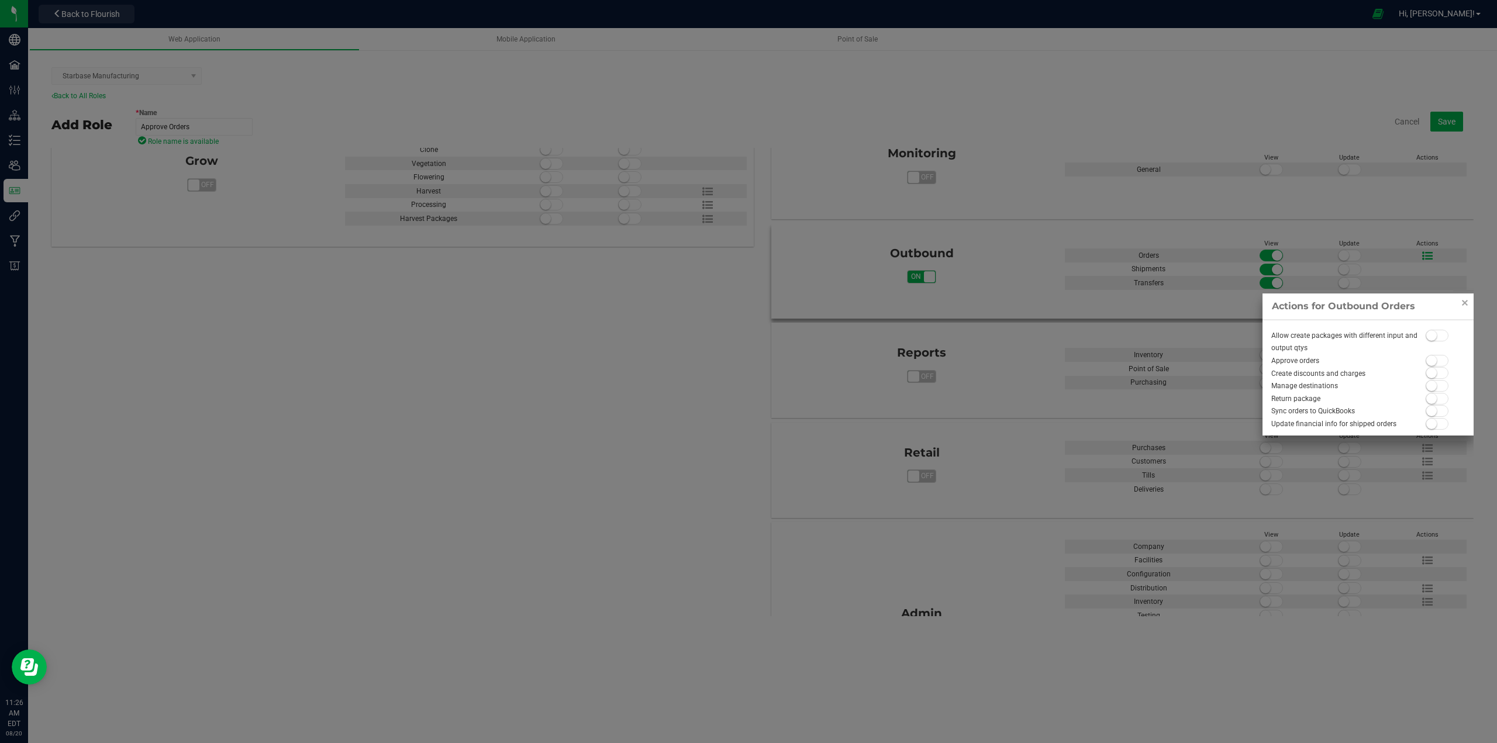
scroll to position [415, 0]
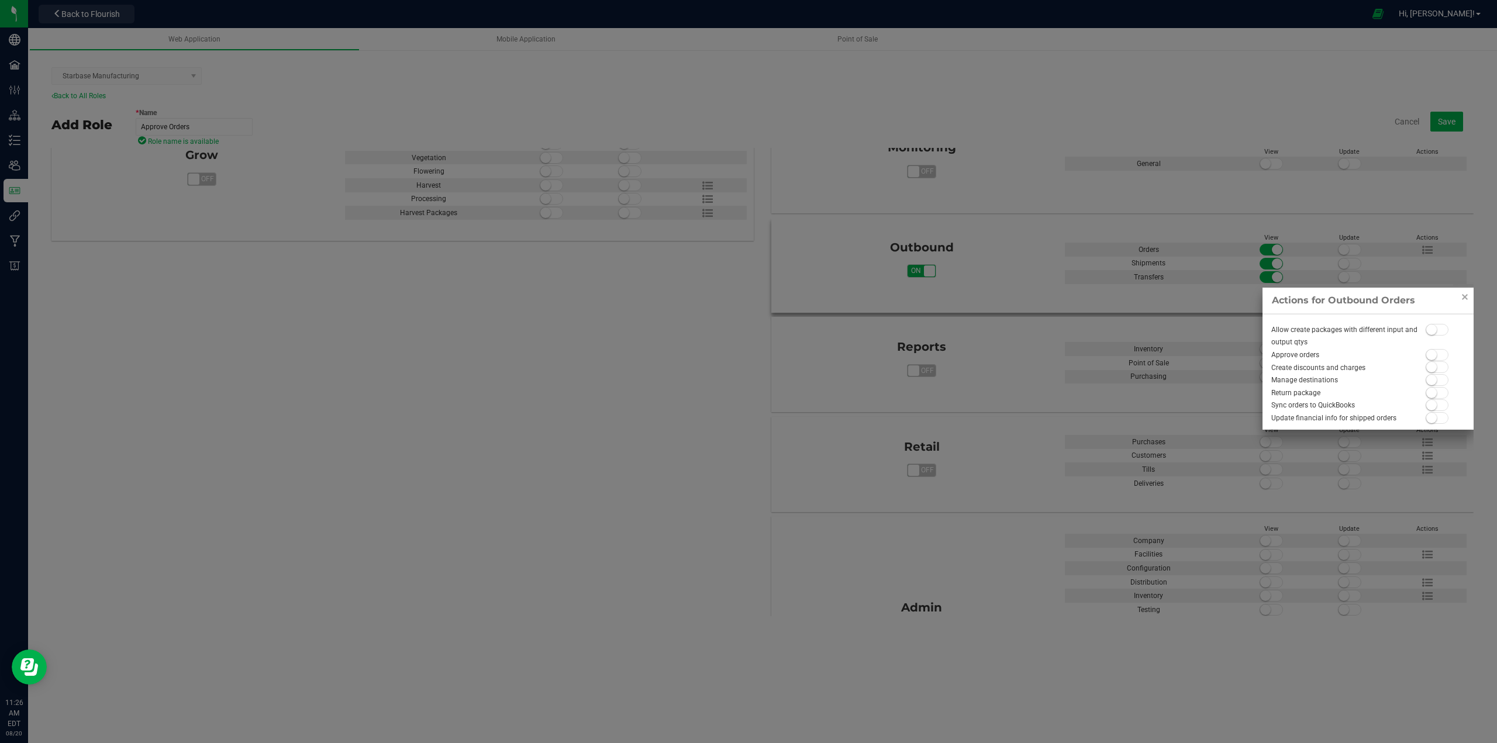
click at [1435, 357] on small at bounding box center [1431, 355] width 11 height 11
click at [1354, 250] on div at bounding box center [748, 371] width 1497 height 743
click at [1436, 368] on span at bounding box center [1437, 367] width 23 height 12
click at [1437, 383] on span at bounding box center [1437, 380] width 23 height 12
click at [1466, 296] on link "Close" at bounding box center [1465, 297] width 14 height 14
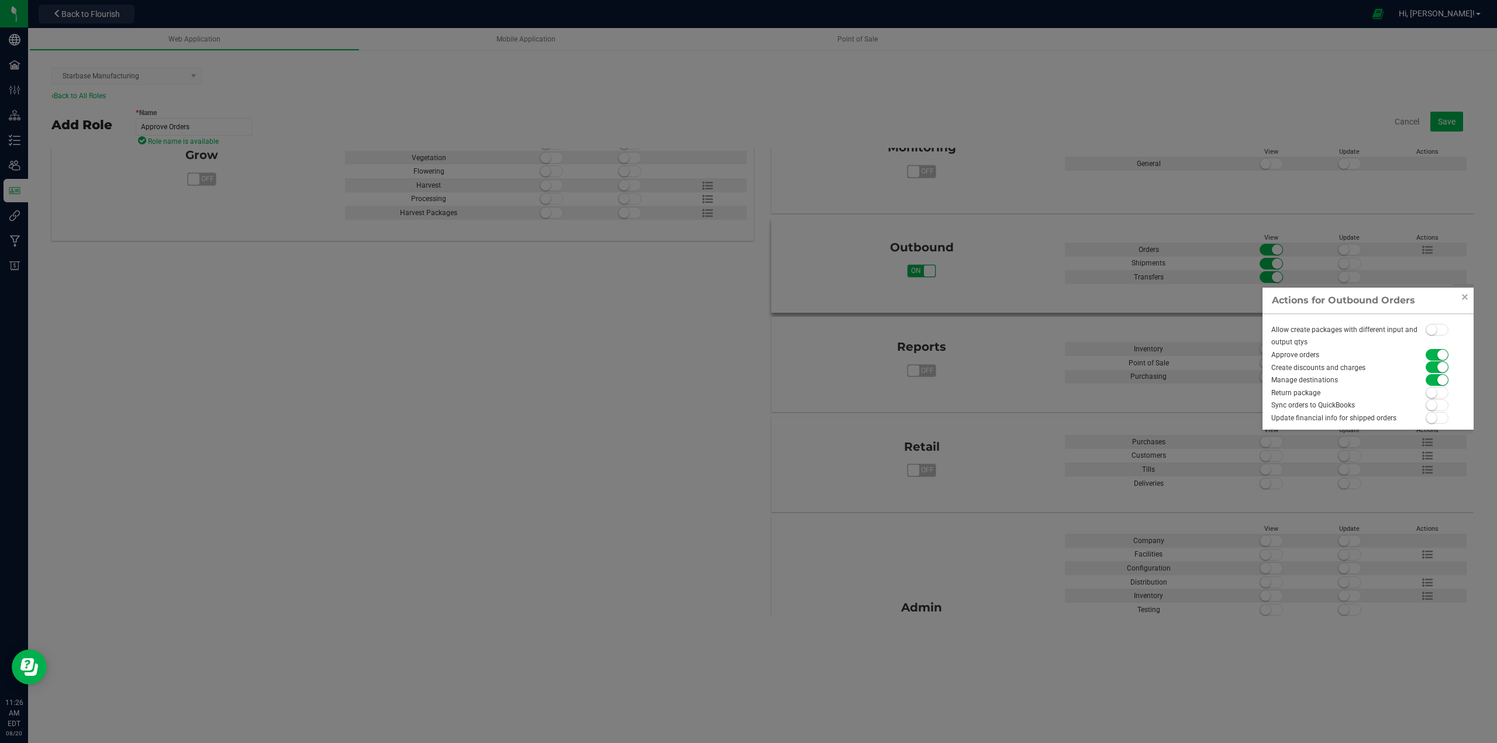
scroll to position [415, 0]
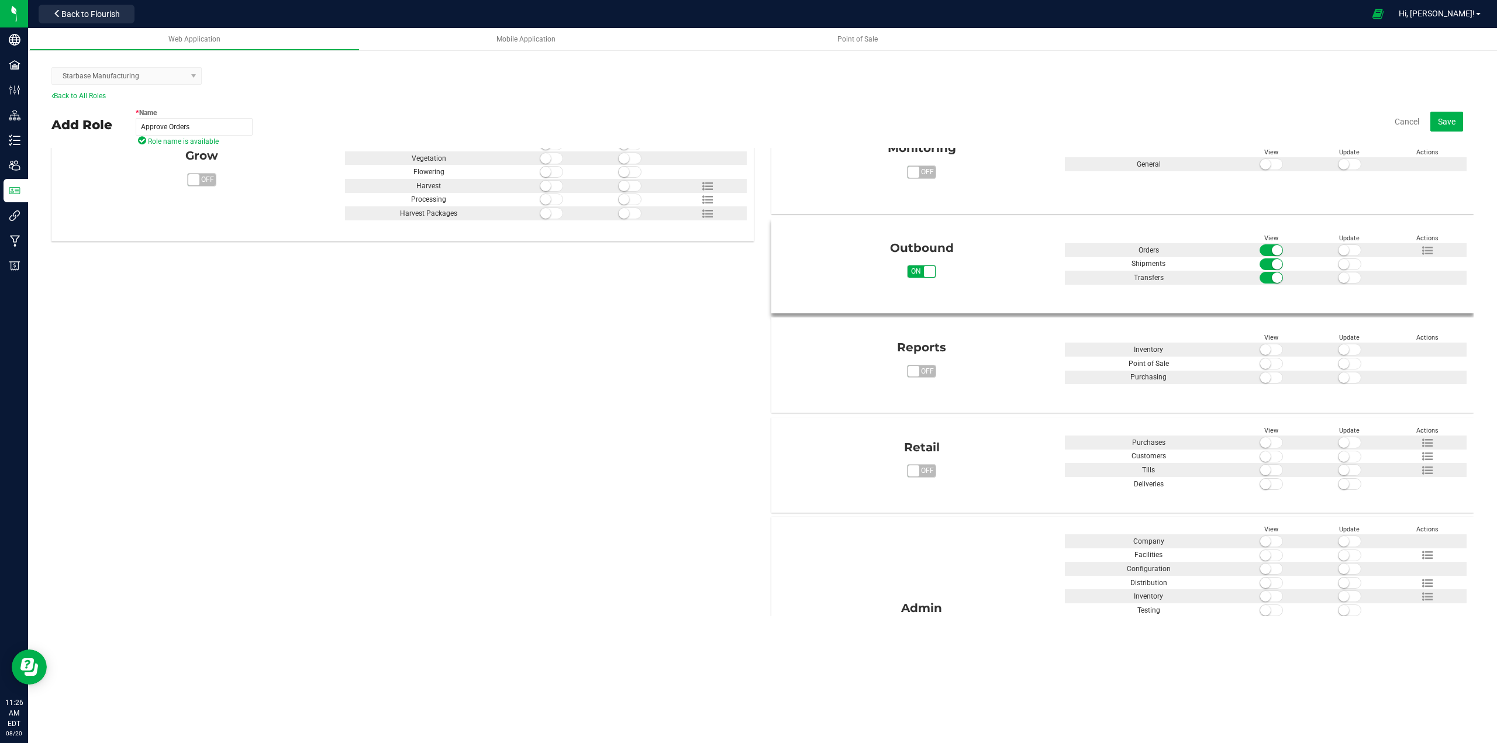
click at [1340, 246] on span at bounding box center [1349, 250] width 23 height 12
click at [1422, 252] on icon at bounding box center [1427, 251] width 11 height 11
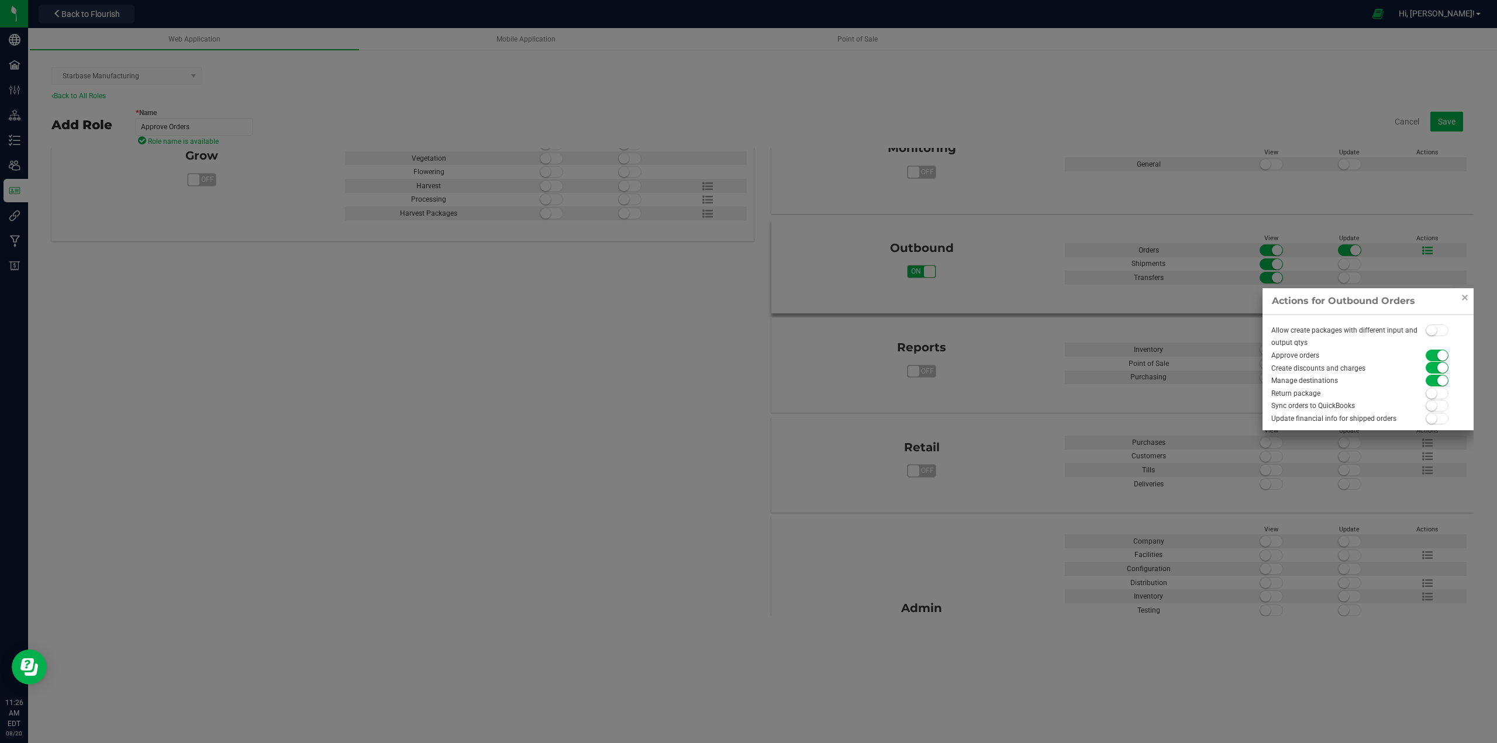
scroll to position [415, 0]
click at [1466, 294] on link "Close" at bounding box center [1465, 297] width 14 height 14
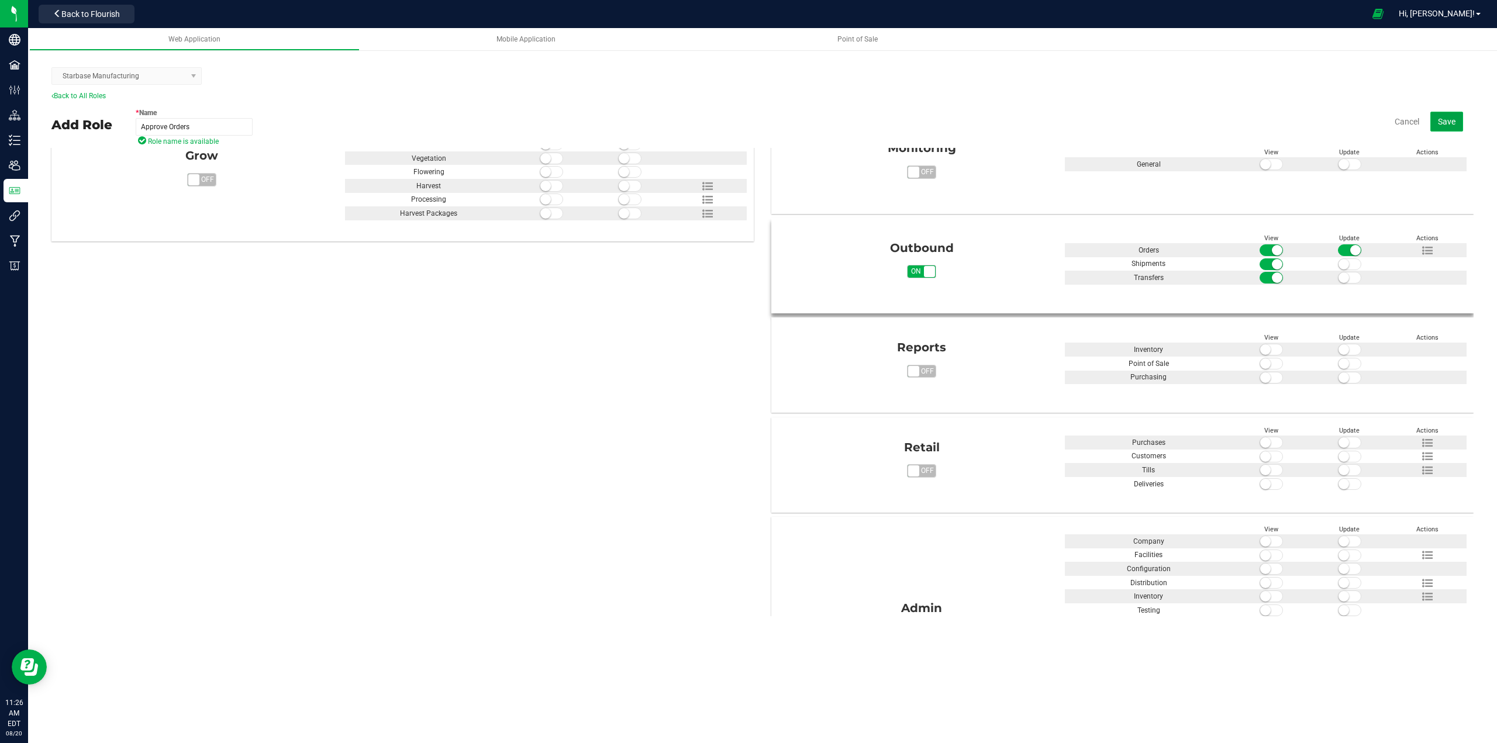
click at [1443, 119] on span "Save" at bounding box center [1447, 121] width 18 height 9
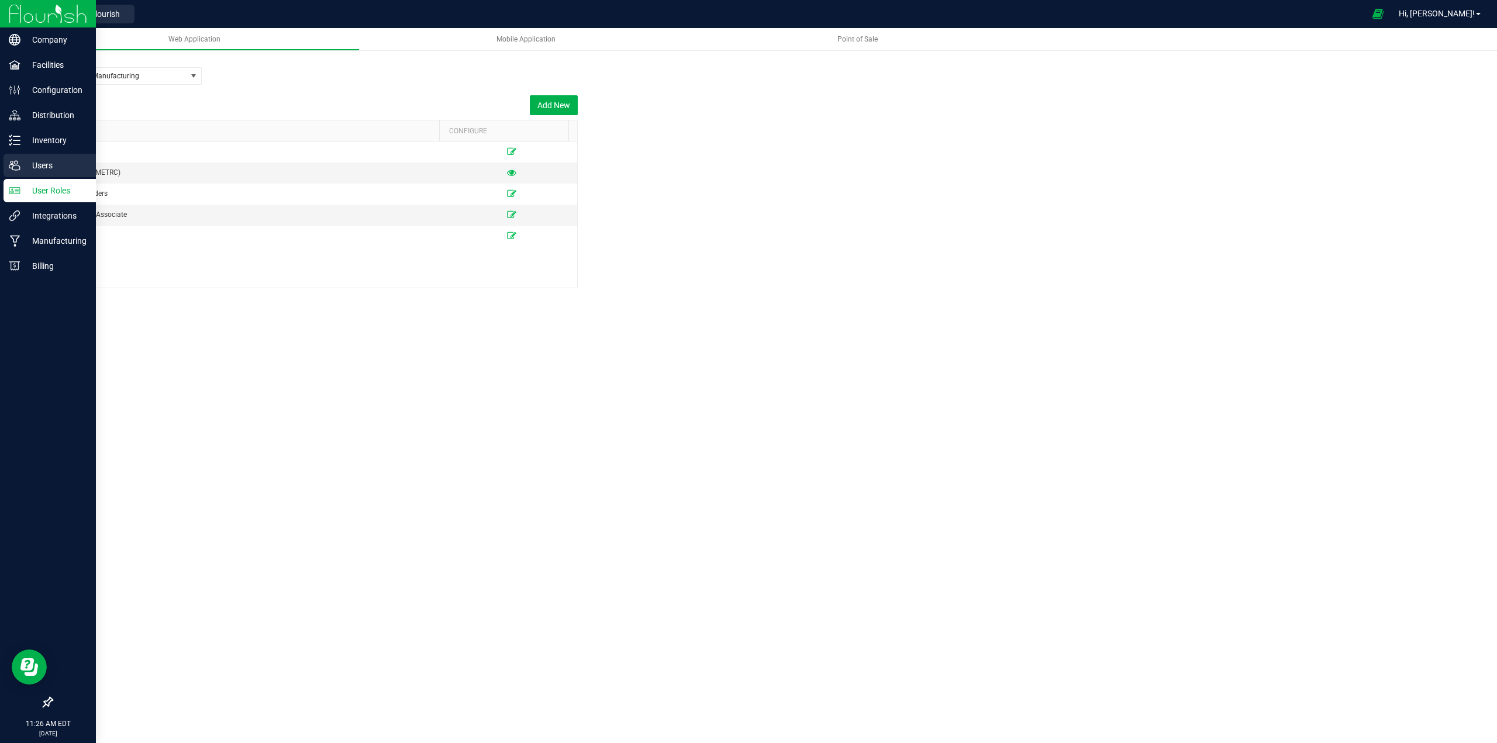
click at [36, 163] on p "Users" at bounding box center [55, 165] width 70 height 14
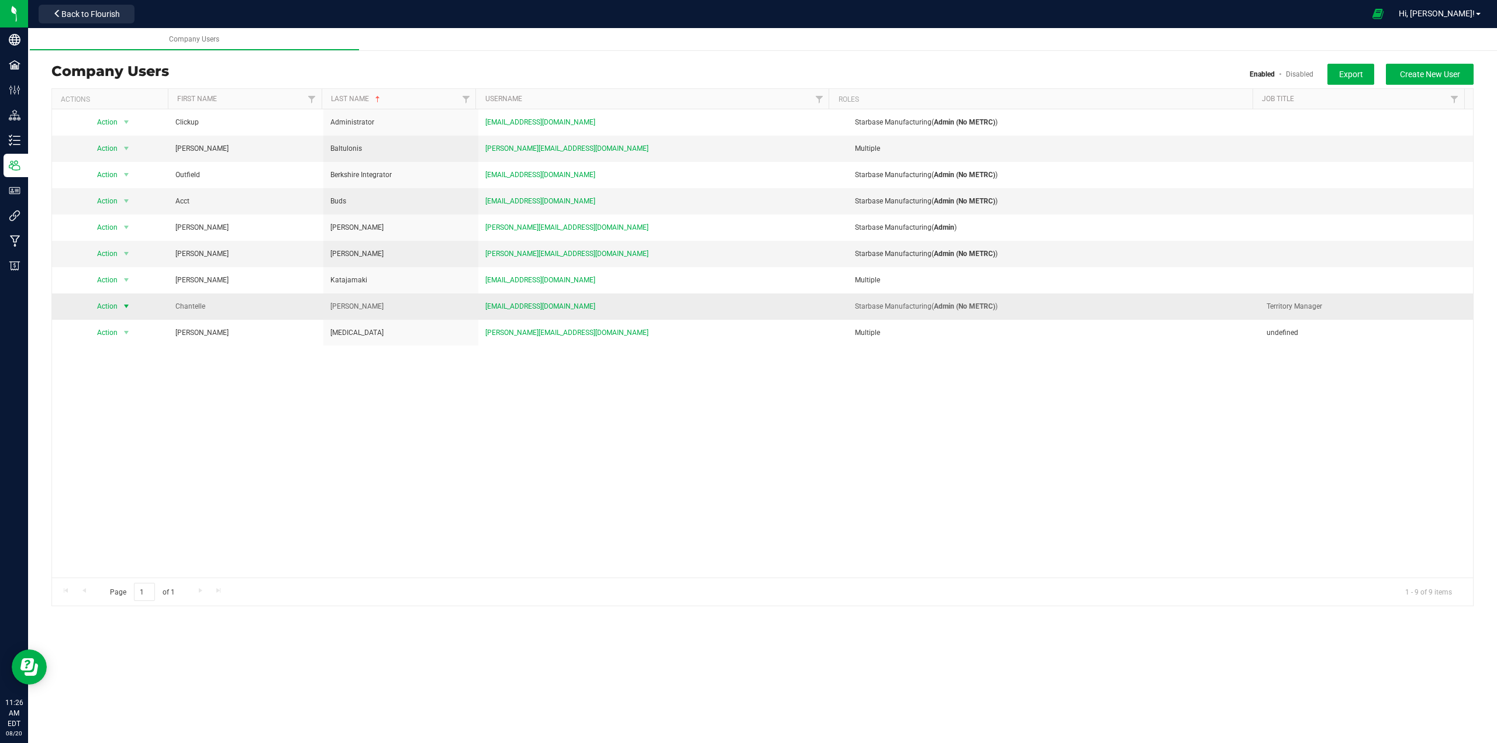
click at [129, 308] on span "select" at bounding box center [126, 306] width 9 height 9
click at [112, 358] on li "Edit user" at bounding box center [119, 361] width 64 height 18
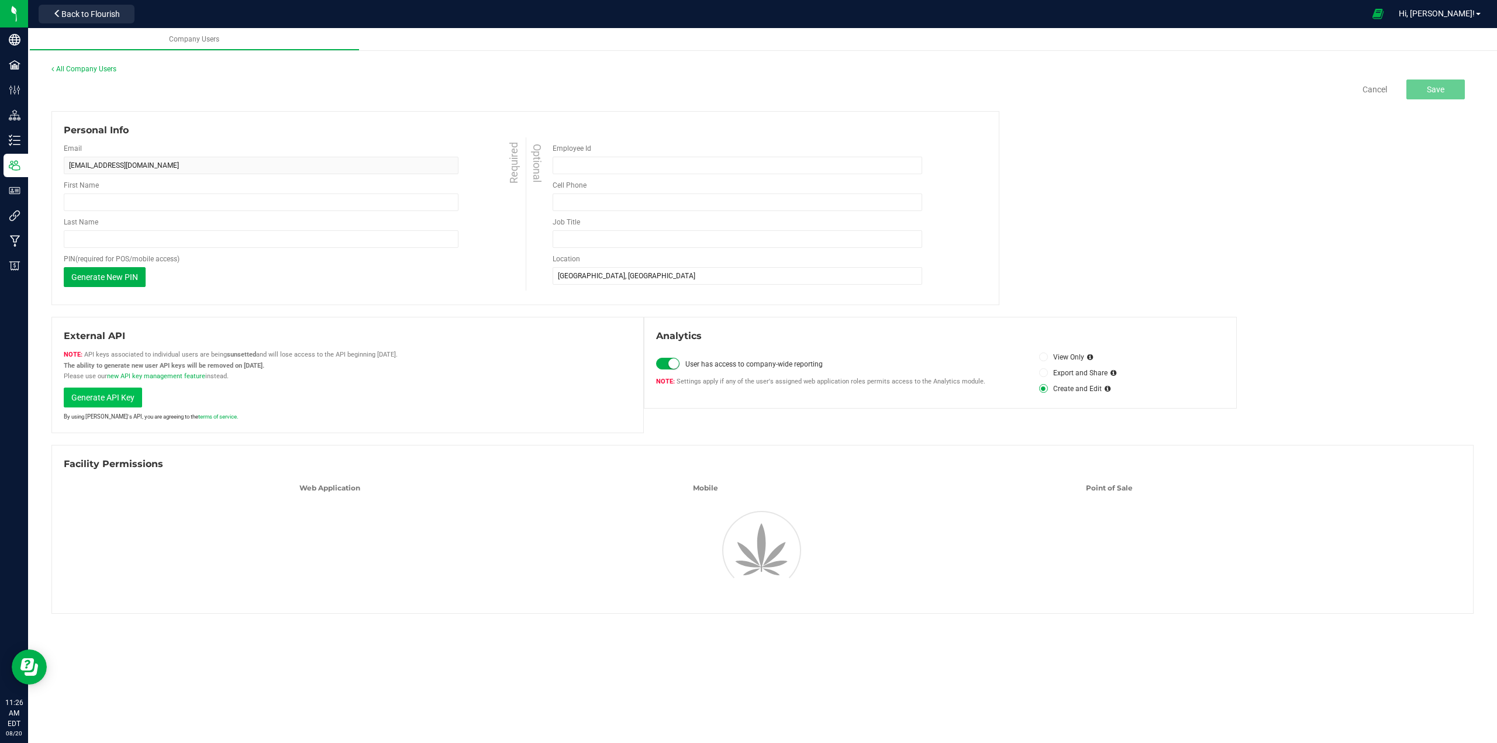
type input "Chantelle"
type input "[PERSON_NAME]"
type input "Territory Manager"
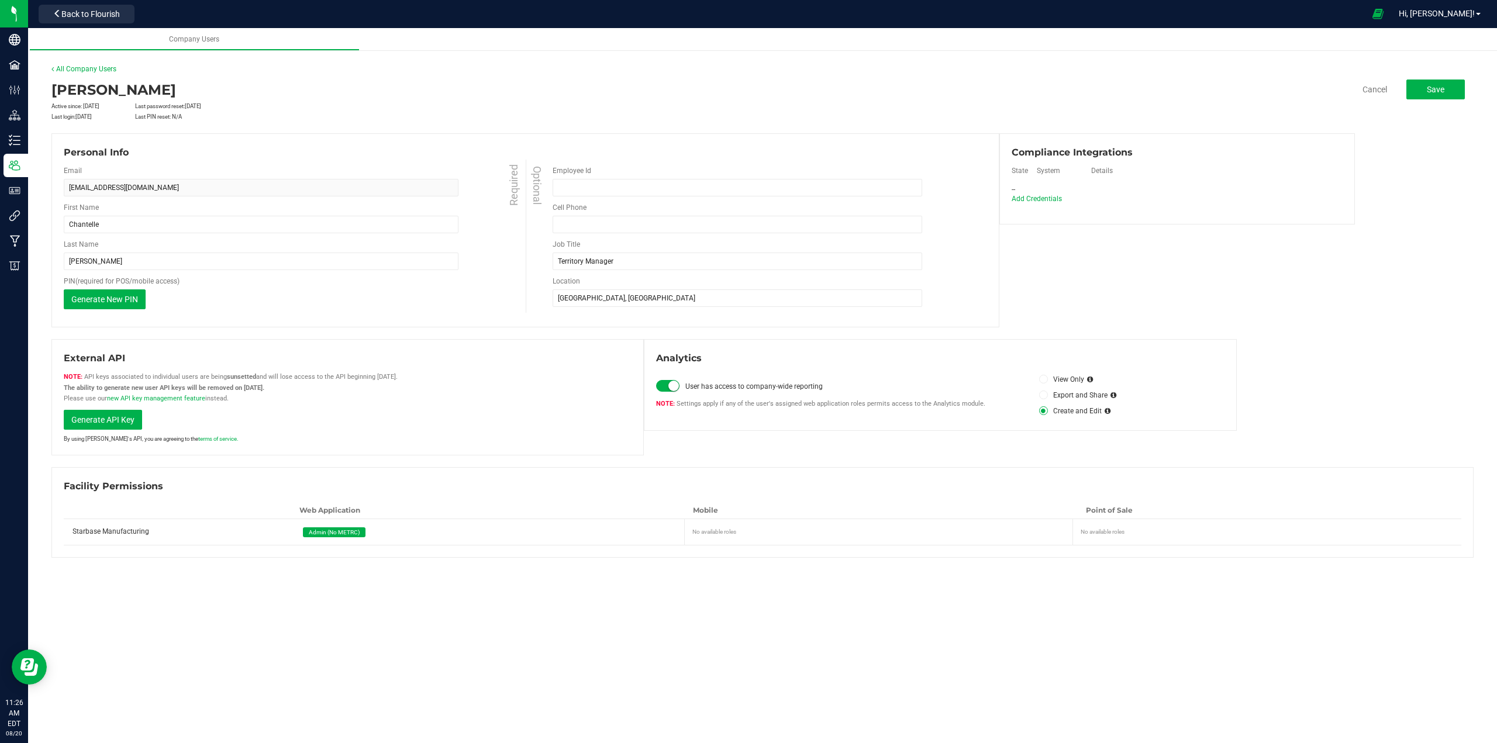
click at [350, 530] on span "Admin (No METRC)" at bounding box center [334, 532] width 51 height 6
click at [426, 535] on div "Admin (No METRC)" at bounding box center [491, 532] width 391 height 26
click at [87, 66] on link "All Company Users" at bounding box center [83, 69] width 65 height 8
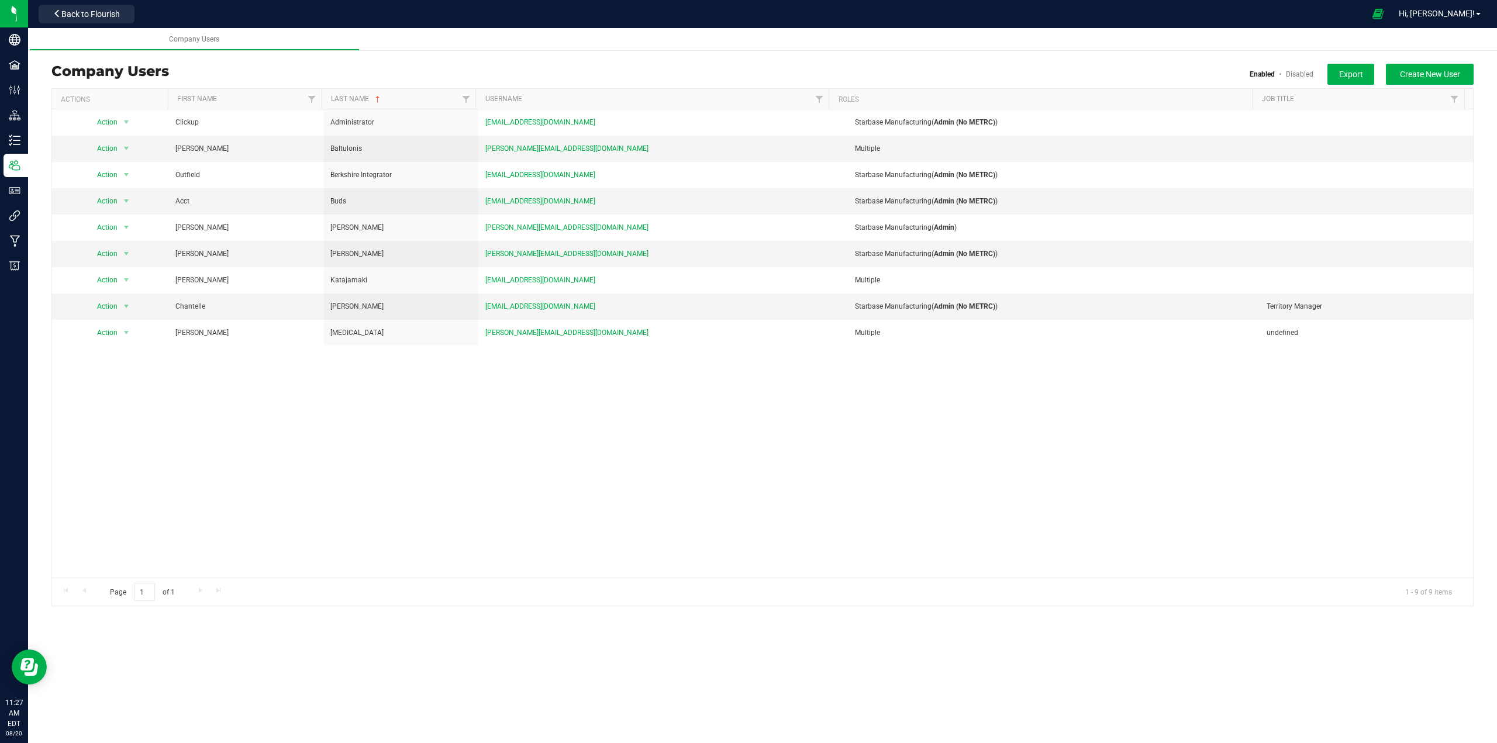
click at [271, 470] on div "Action Action Delete user Disable user Edit user View user detail Clickup Admin…" at bounding box center [762, 343] width 1421 height 468
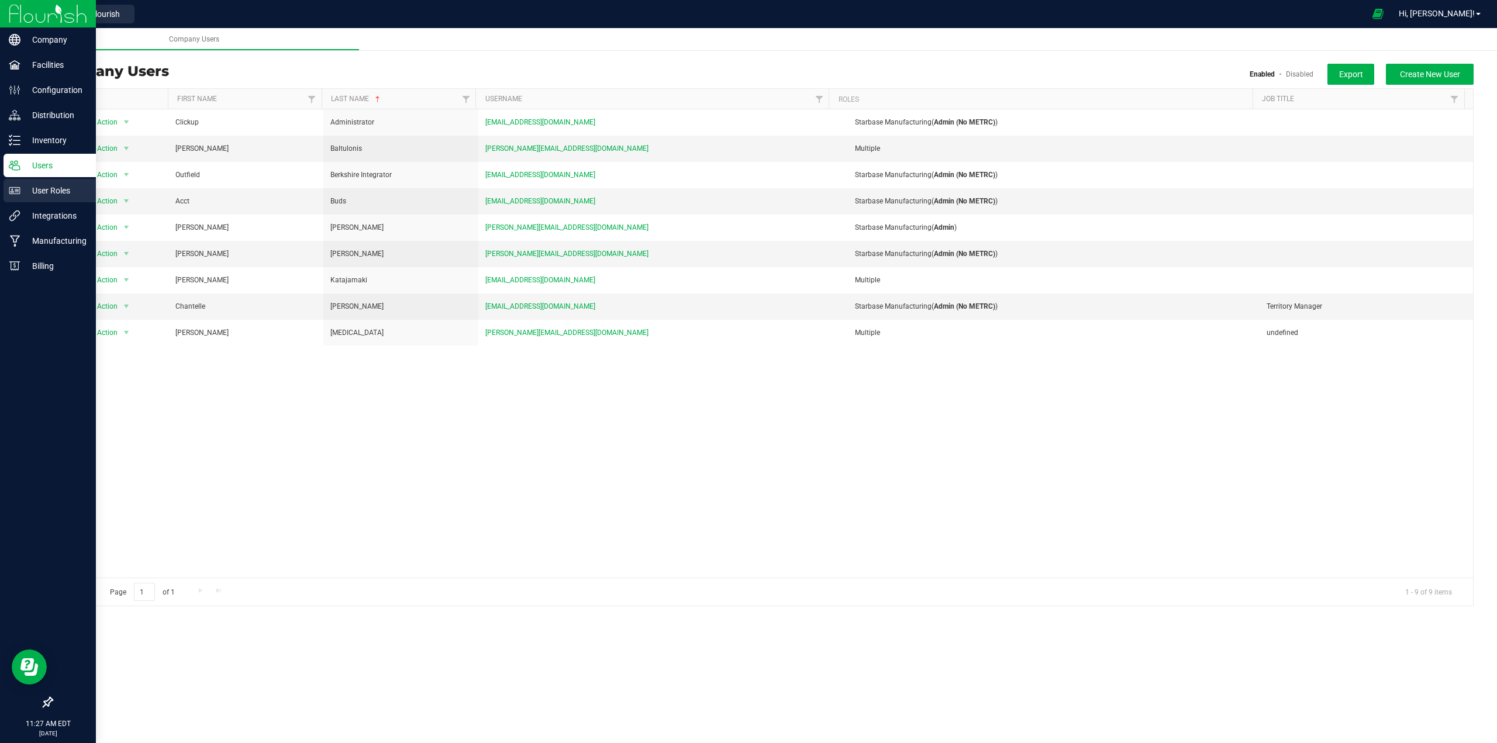
click at [52, 189] on p "User Roles" at bounding box center [55, 191] width 70 height 14
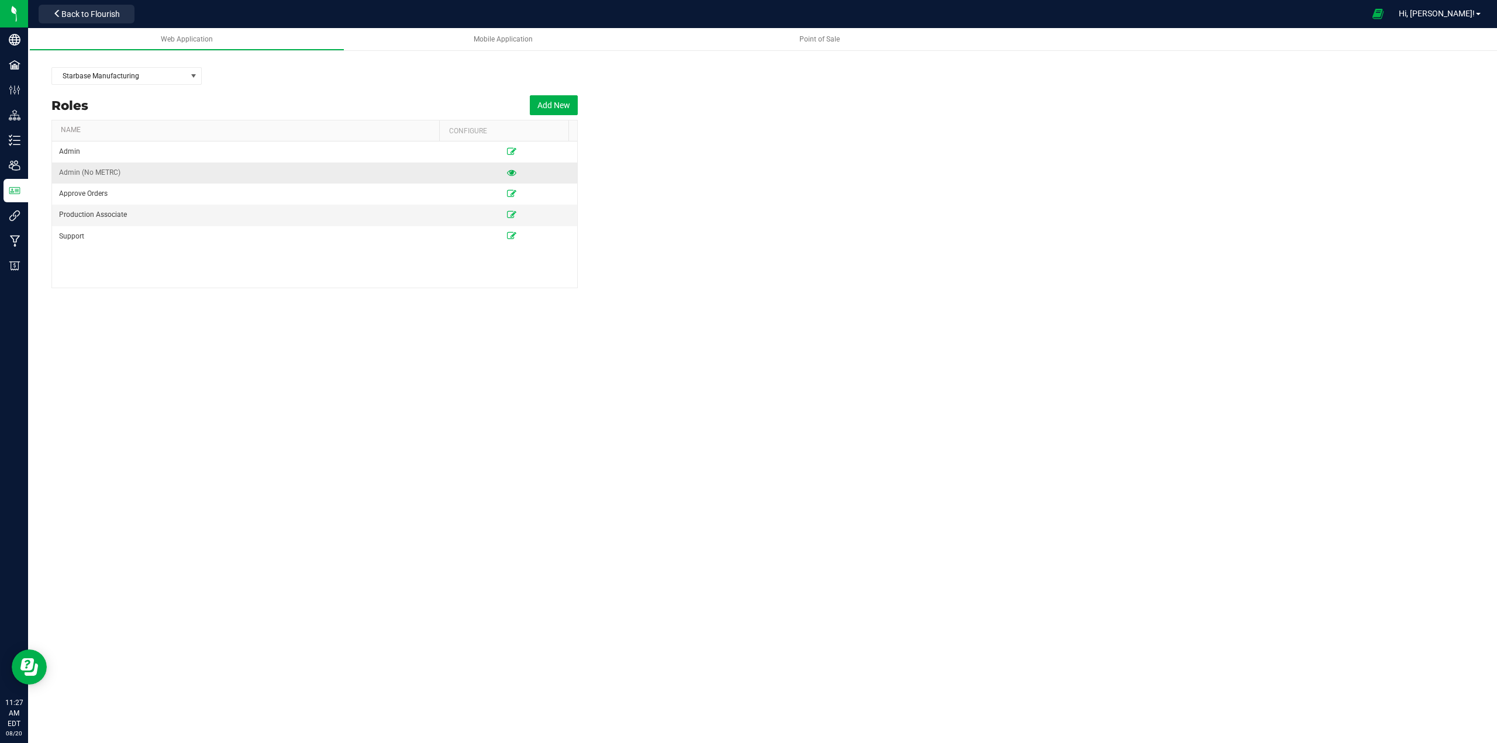
click at [507, 172] on icon at bounding box center [511, 172] width 9 height 7
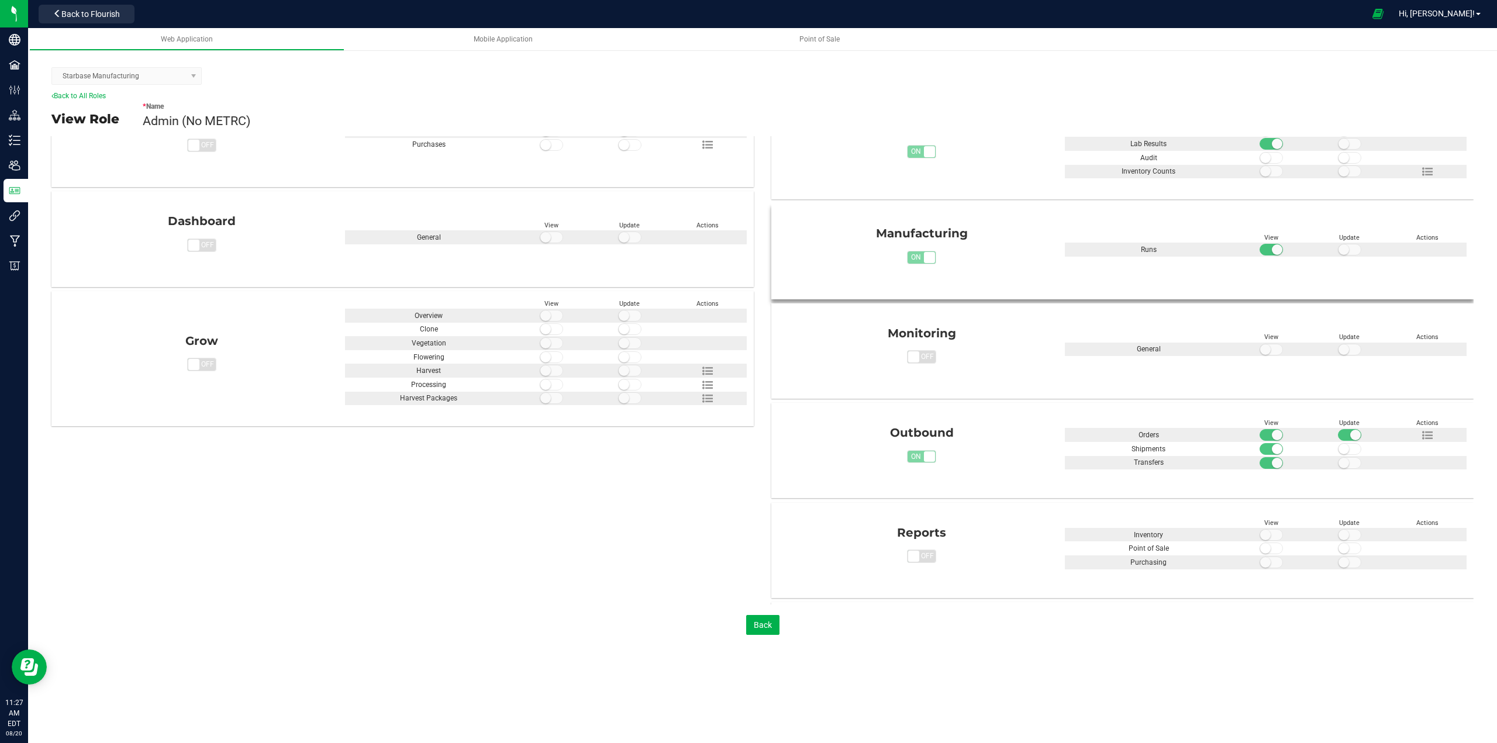
scroll to position [234, 0]
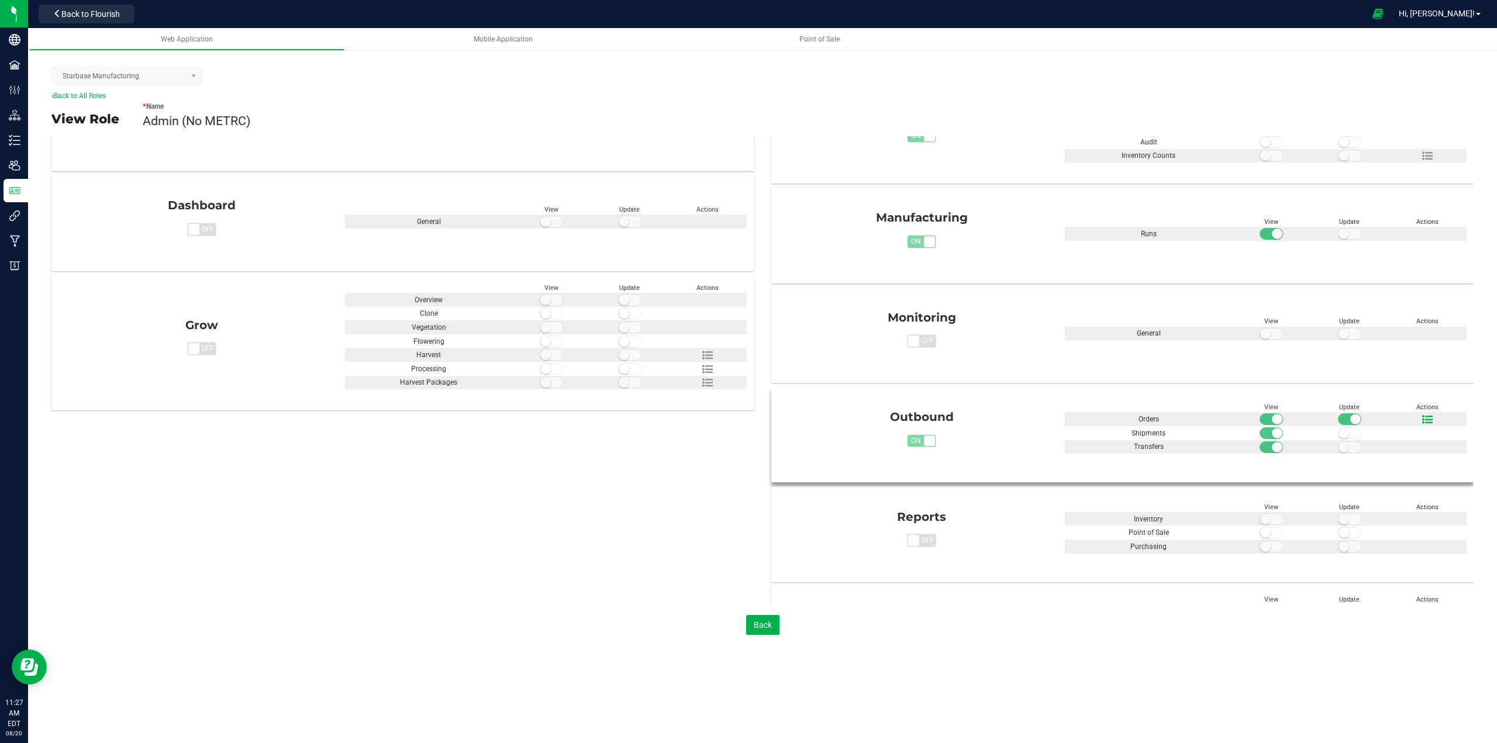
click at [1422, 422] on icon at bounding box center [1427, 420] width 11 height 11
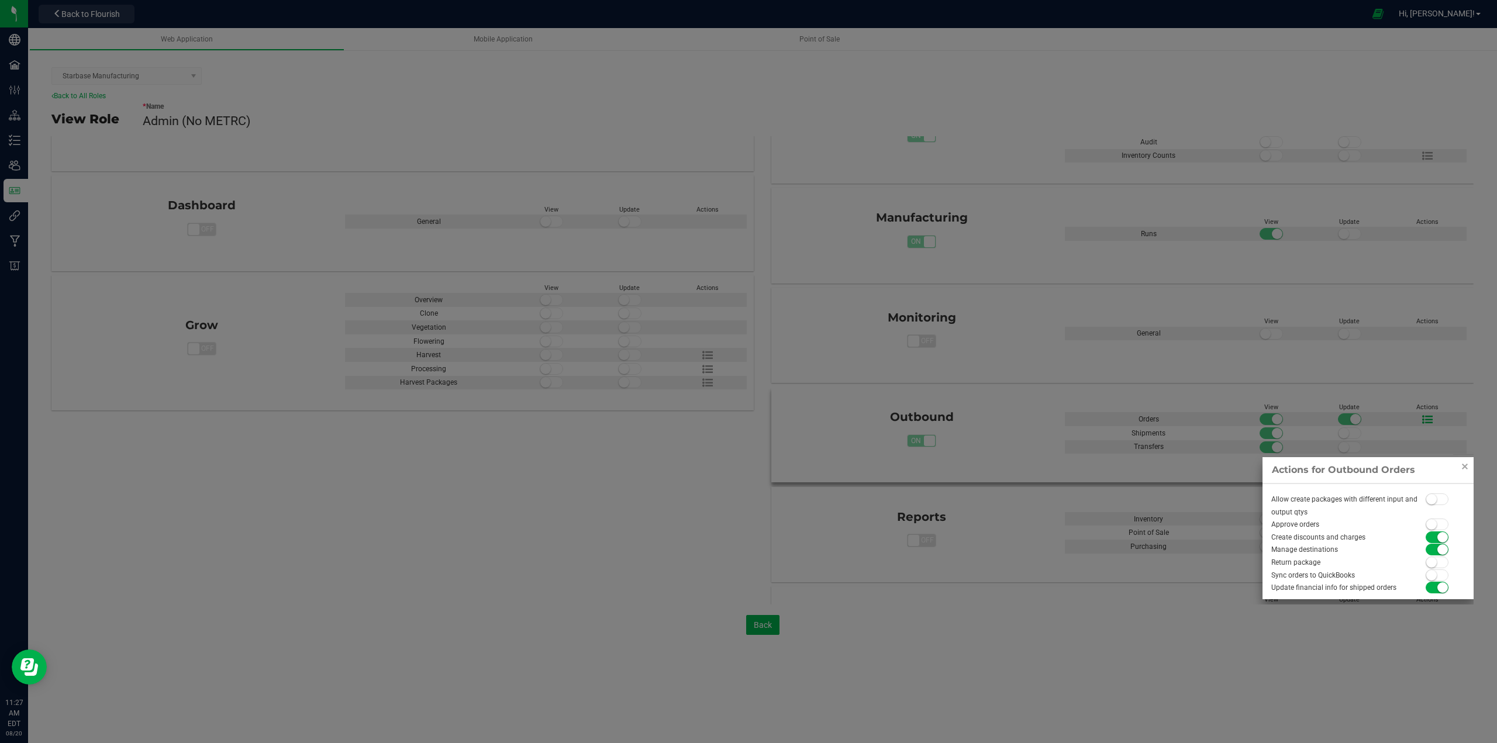
scroll to position [415, 0]
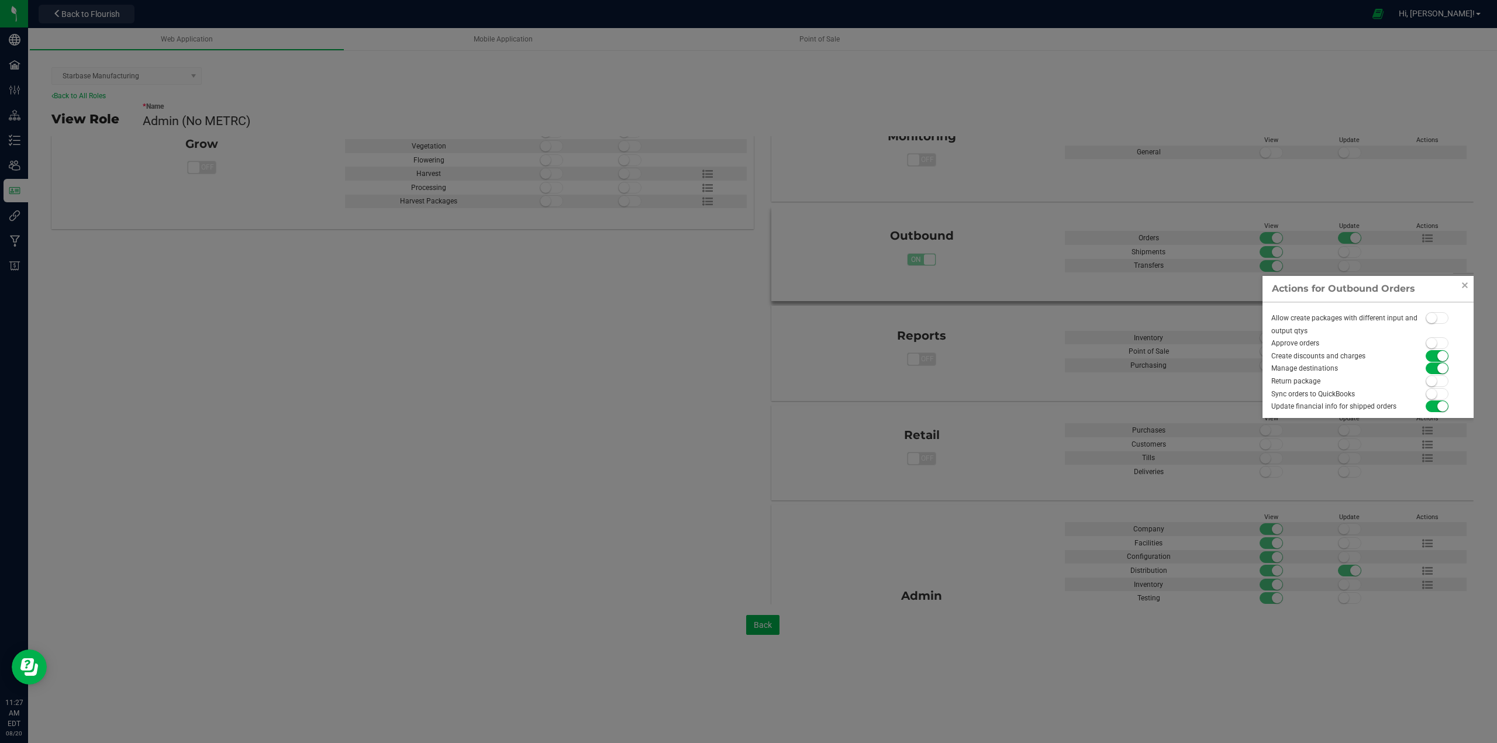
drag, startPoint x: 1299, startPoint y: 344, endPoint x: 1443, endPoint y: 356, distance: 144.3
click at [1443, 356] on div "Allow create packages with different input and output qtys Approve orders Creat…" at bounding box center [1368, 360] width 211 height 116
click at [1367, 353] on div "Create discounts and charges" at bounding box center [1343, 356] width 161 height 13
drag, startPoint x: 1288, startPoint y: 341, endPoint x: 1443, endPoint y: 344, distance: 155.0
click at [1443, 344] on div "Approve orders" at bounding box center [1368, 343] width 210 height 13
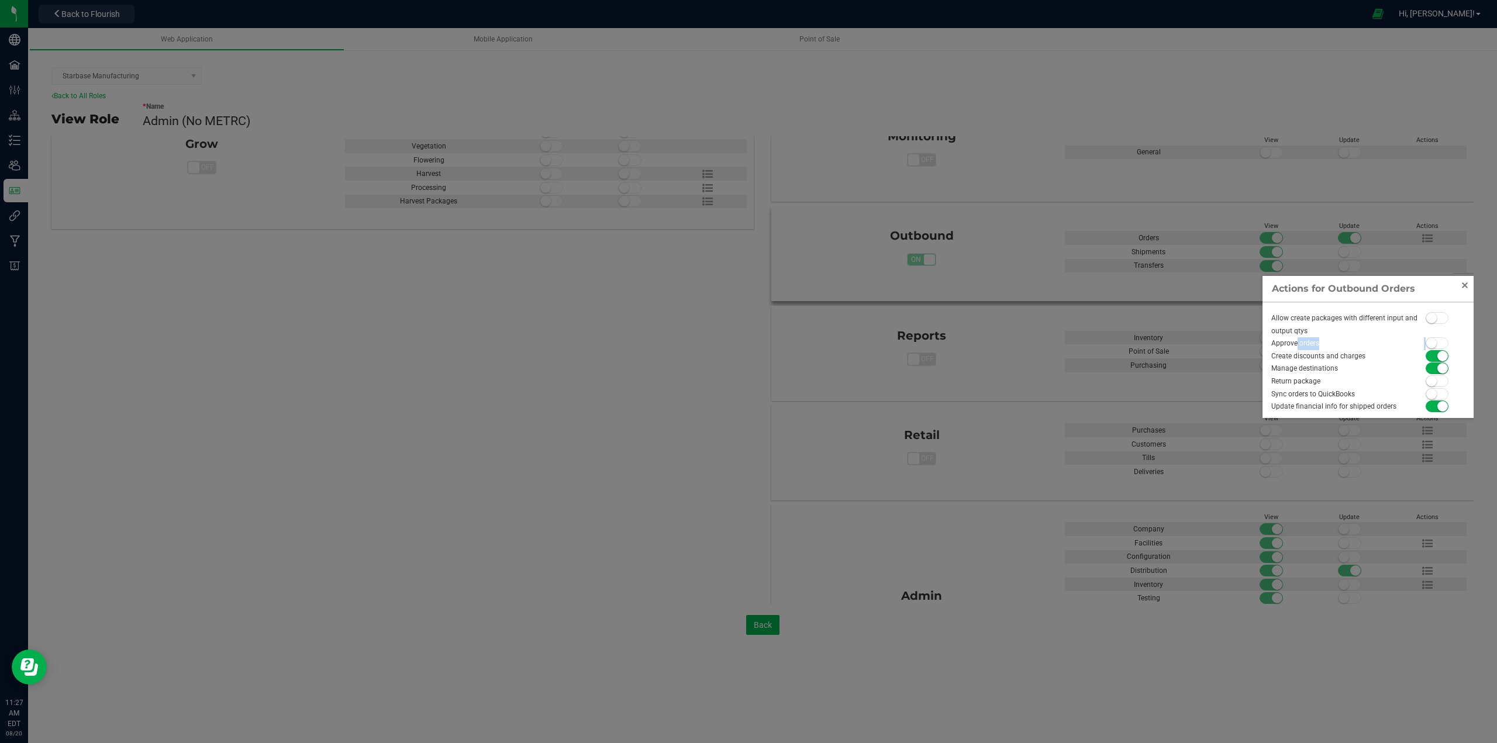
click at [1466, 284] on link "Close" at bounding box center [1465, 285] width 14 height 14
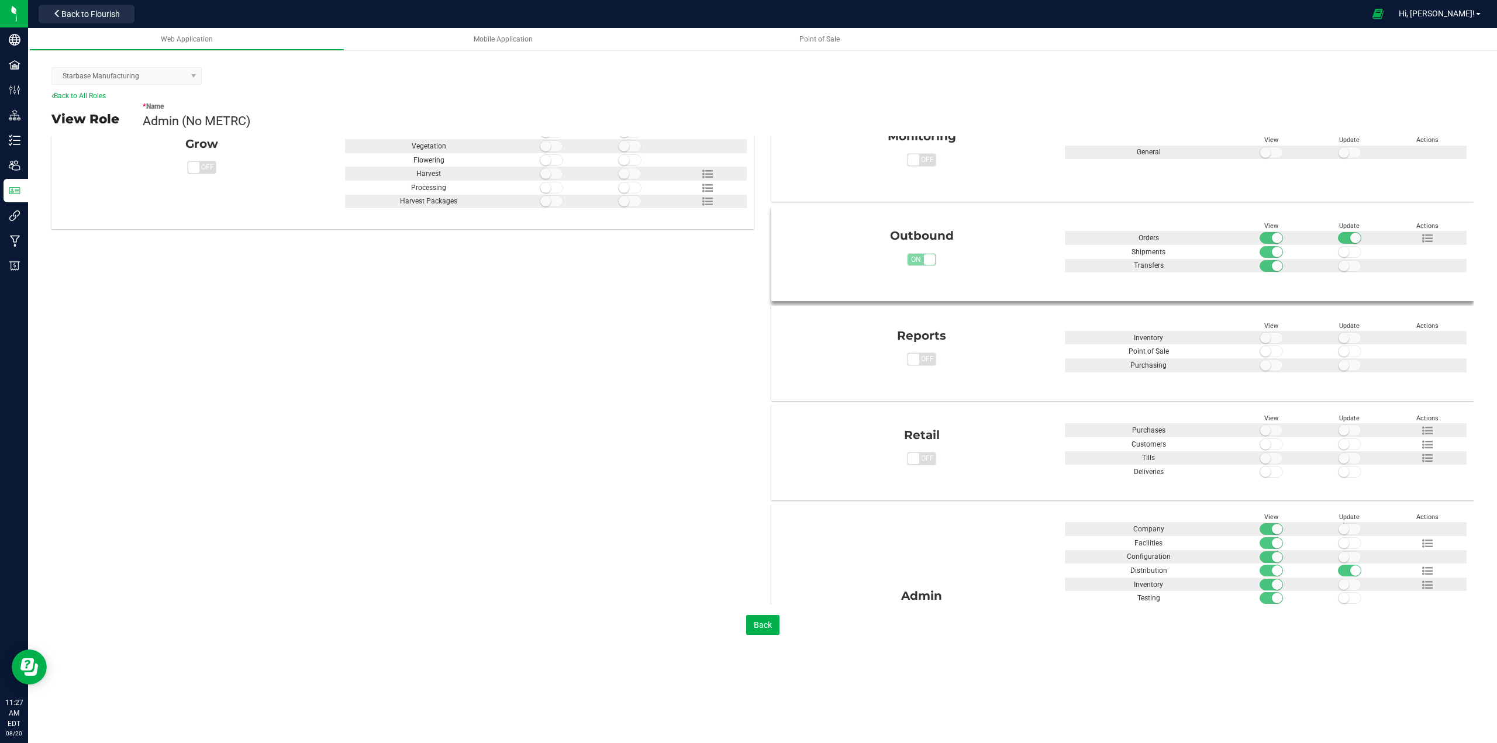
scroll to position [415, 0]
click at [250, 453] on div "Analytics on off View Update Actions Reporting Call Center on off" at bounding box center [762, 257] width 1422 height 932
drag, startPoint x: 243, startPoint y: 122, endPoint x: 137, endPoint y: 118, distance: 106.5
click at [137, 118] on div "View Role * Name Admin (No METRC)" at bounding box center [762, 118] width 1422 height 35
copy span "Admin (No METRC)"
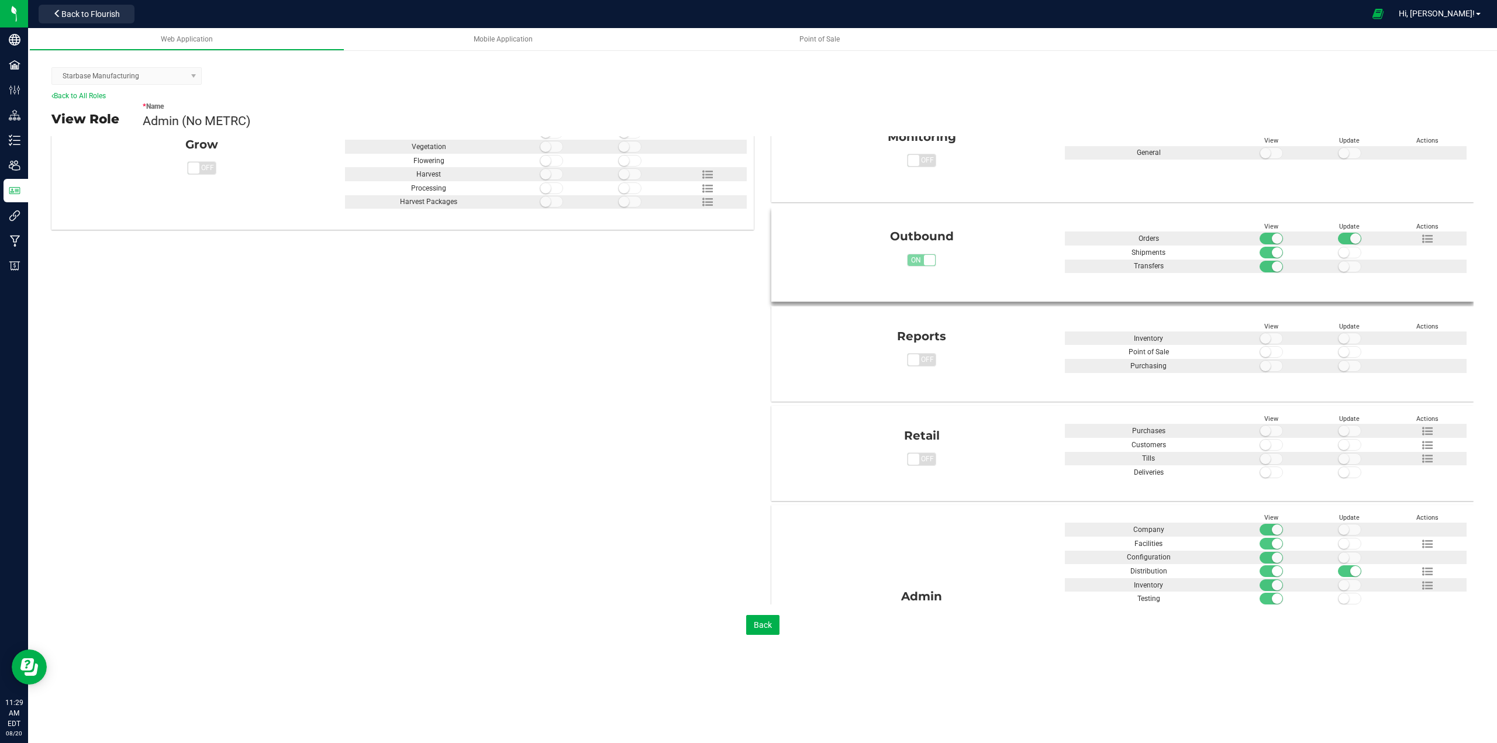
click at [396, 481] on div "Analytics on off View Update Actions Reporting Call Center on off" at bounding box center [762, 257] width 1422 height 932
click at [83, 11] on span "Back to Flourish" at bounding box center [90, 13] width 58 height 9
